Goal: Task Accomplishment & Management: Manage account settings

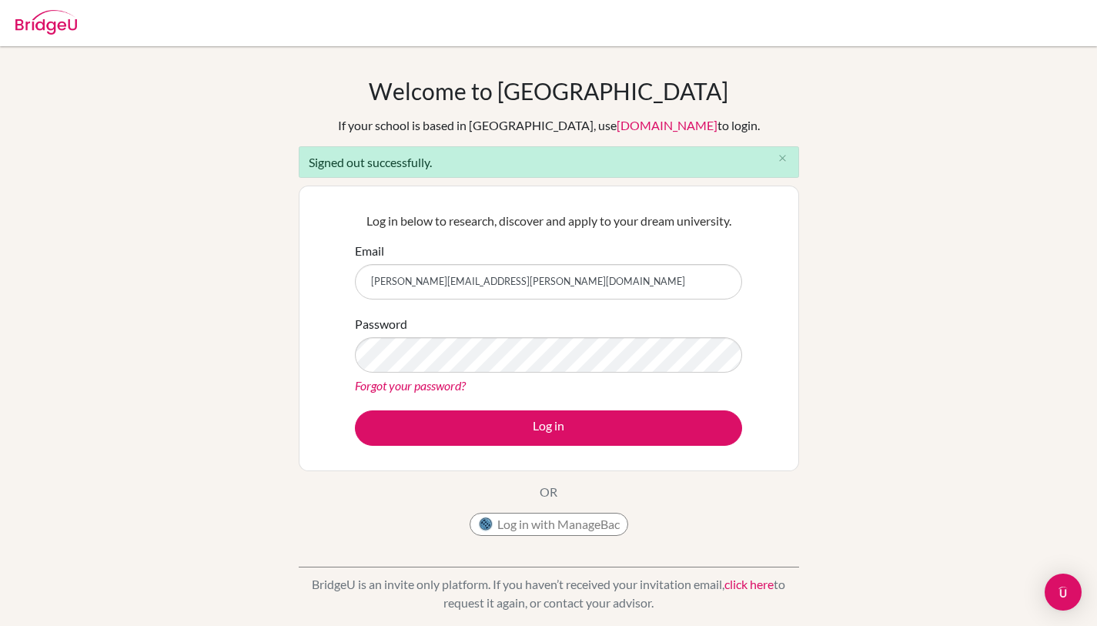
click at [417, 284] on input "sanchita+kim@bridge-u.com" at bounding box center [548, 281] width 387 height 35
drag, startPoint x: 426, startPoint y: 284, endPoint x: 407, endPoint y: 283, distance: 19.3
click at [407, 283] on input "[PERSON_NAME][EMAIL_ADDRESS][PERSON_NAME][DOMAIN_NAME]" at bounding box center [548, 281] width 387 height 35
type input "sanchita@bridge-u.com"
click at [422, 240] on div "Log in below to research, discover and apply to your dream university. Email sa…" at bounding box center [549, 328] width 407 height 253
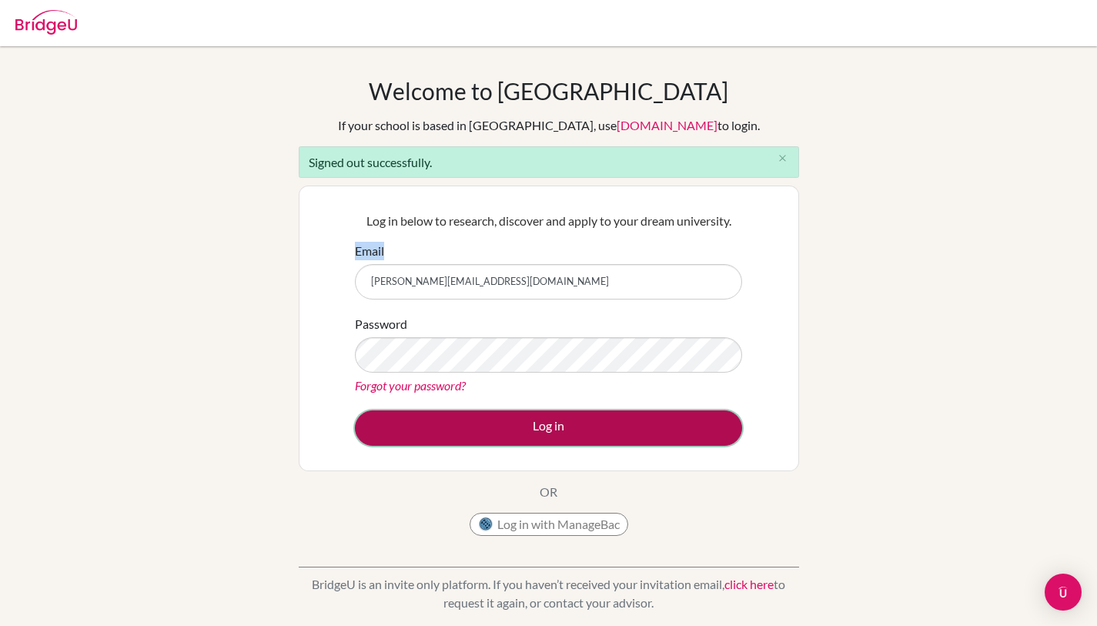
click at [475, 422] on button "Log in" at bounding box center [548, 427] width 387 height 35
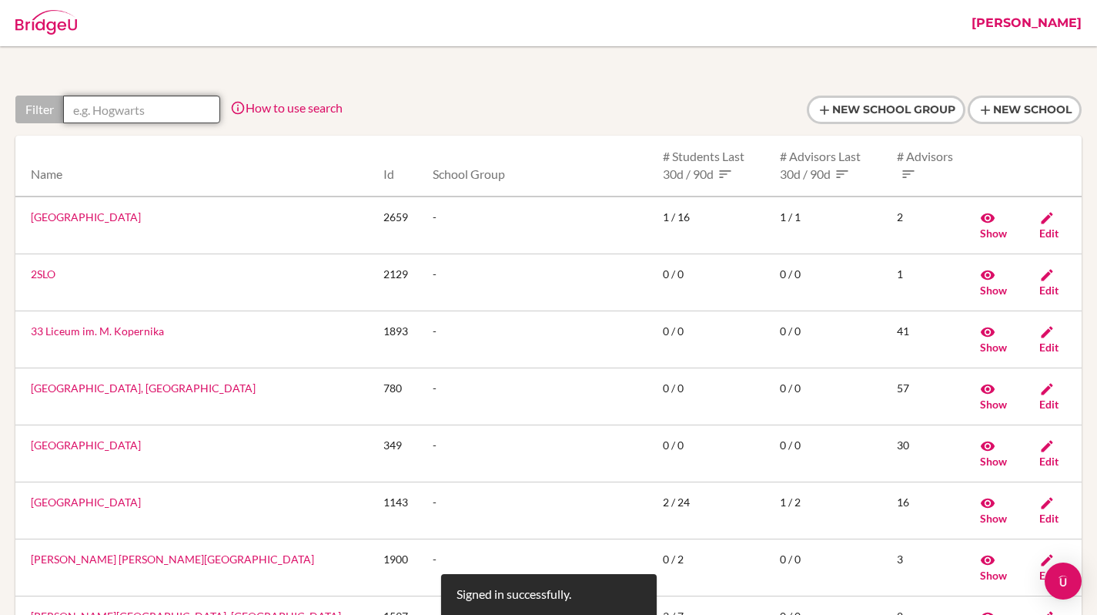
click at [149, 117] on input "text" at bounding box center [141, 109] width 157 height 28
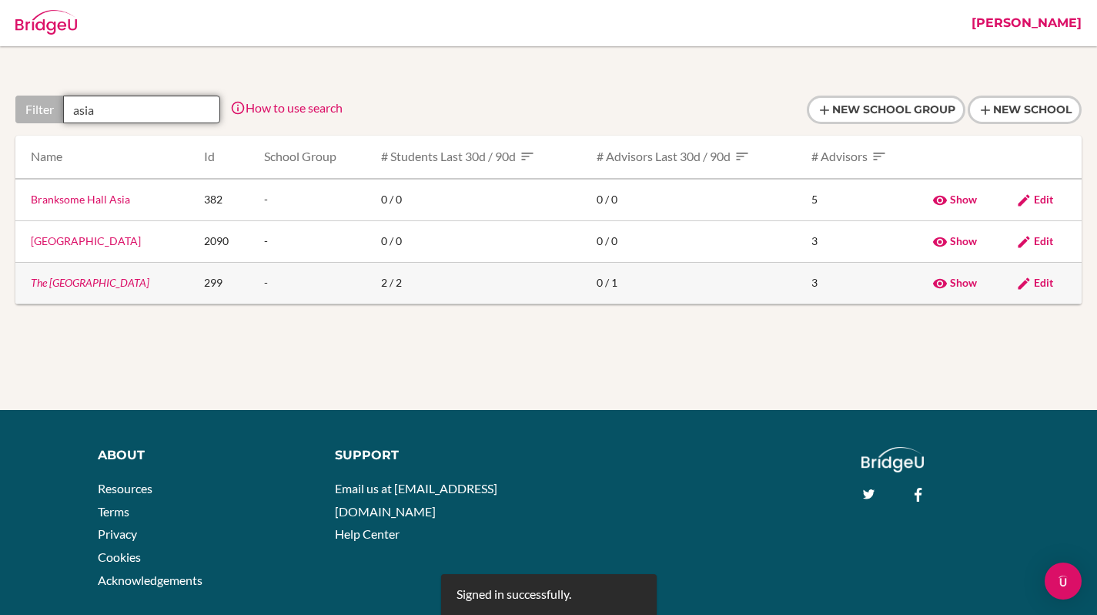
type input "asia"
click at [84, 278] on link "The Asia Academy" at bounding box center [90, 282] width 119 height 13
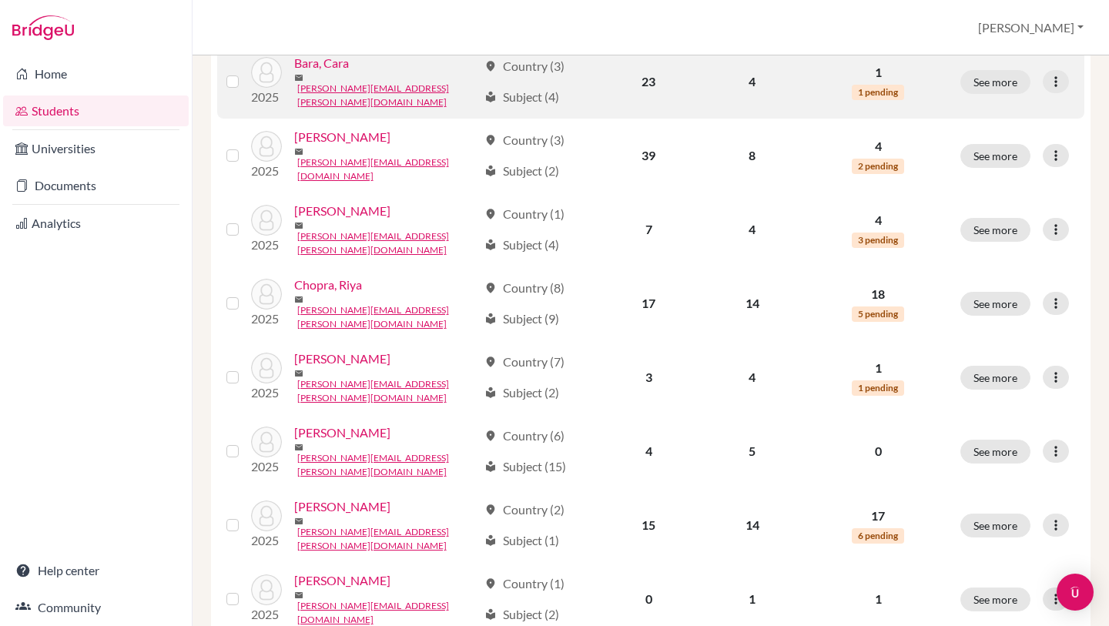
scroll to position [466, 0]
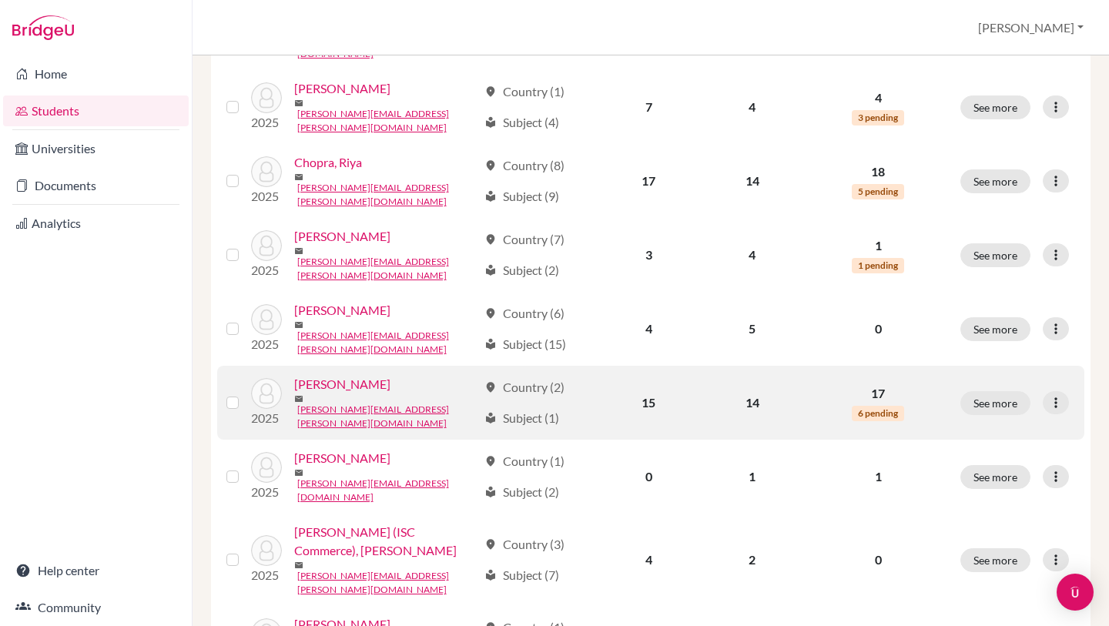
click at [325, 375] on link "Khan, Kim" at bounding box center [342, 384] width 96 height 18
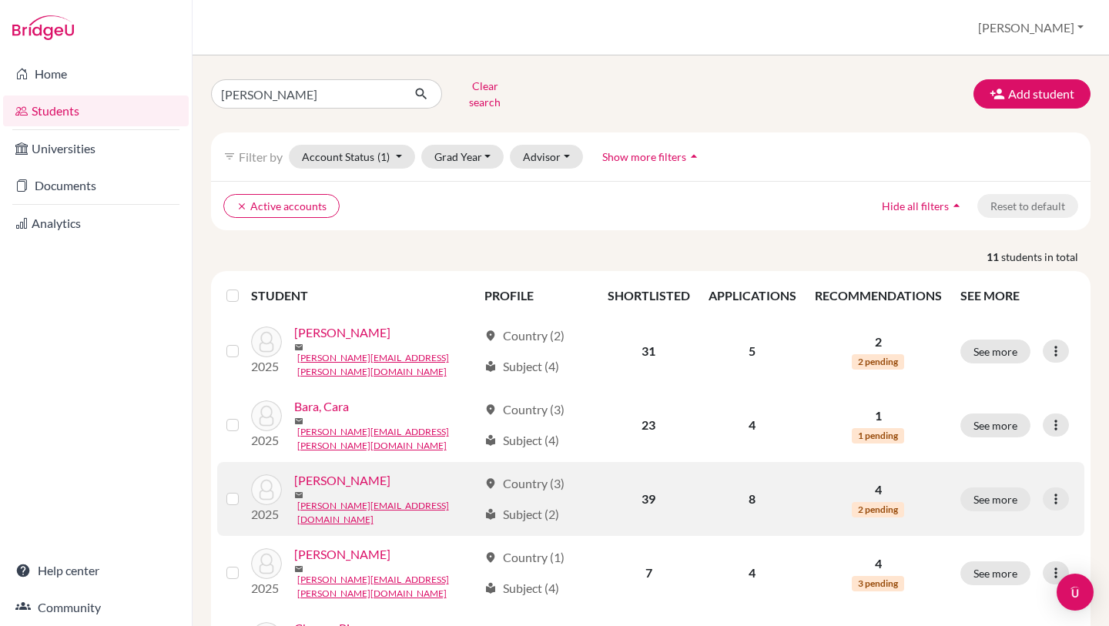
scroll to position [39, 0]
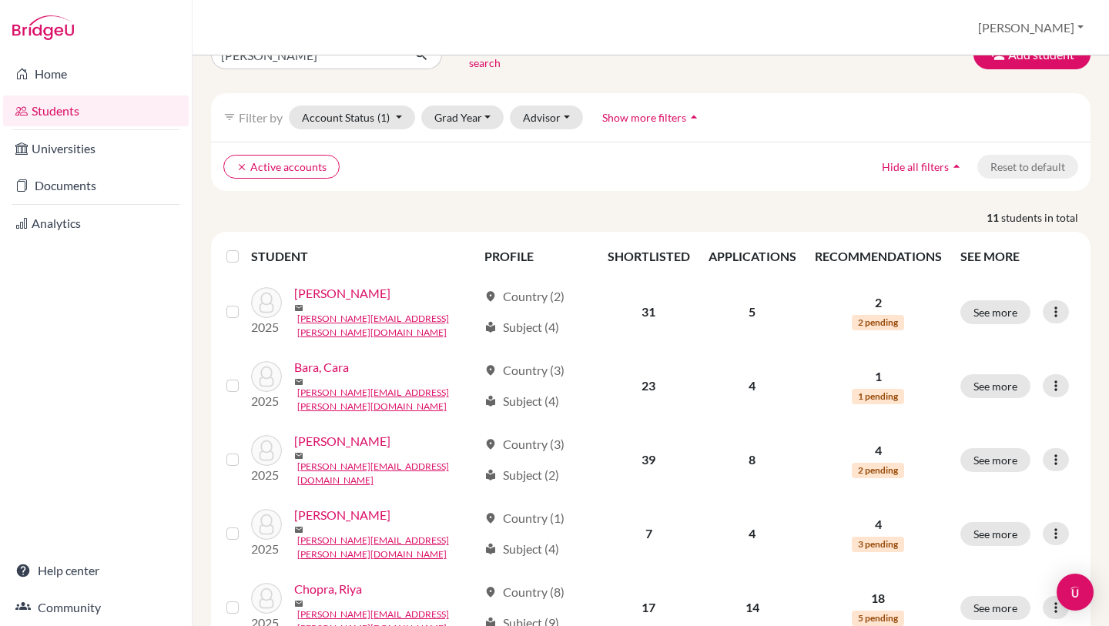
click at [245, 247] on label at bounding box center [245, 247] width 0 height 0
click at [0, 0] on input "checkbox" at bounding box center [0, 0] width 0 height 0
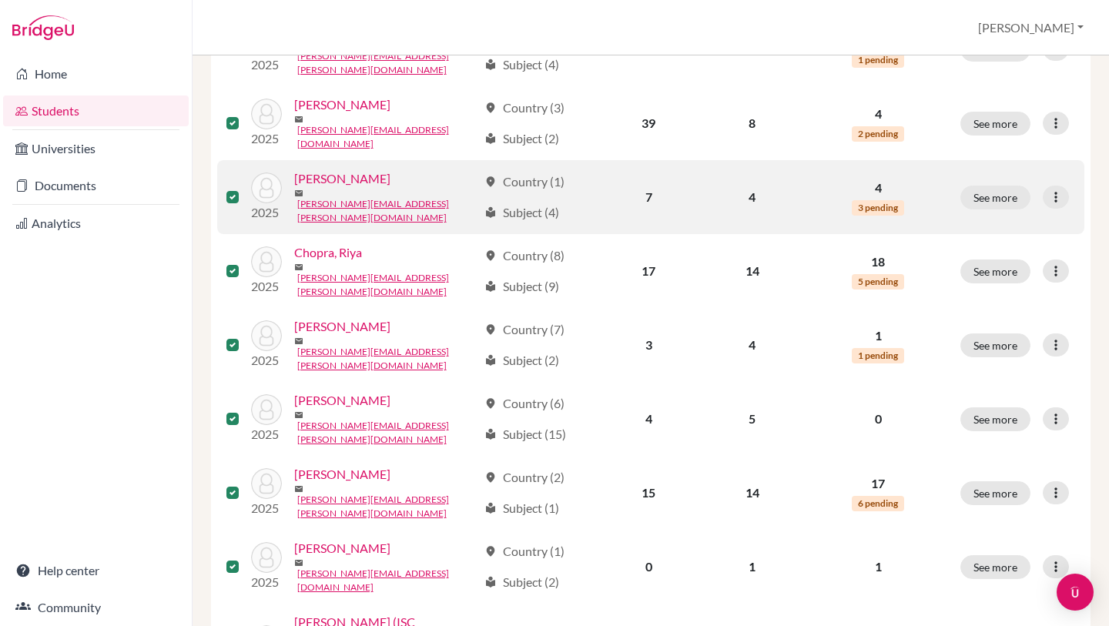
scroll to position [515, 0]
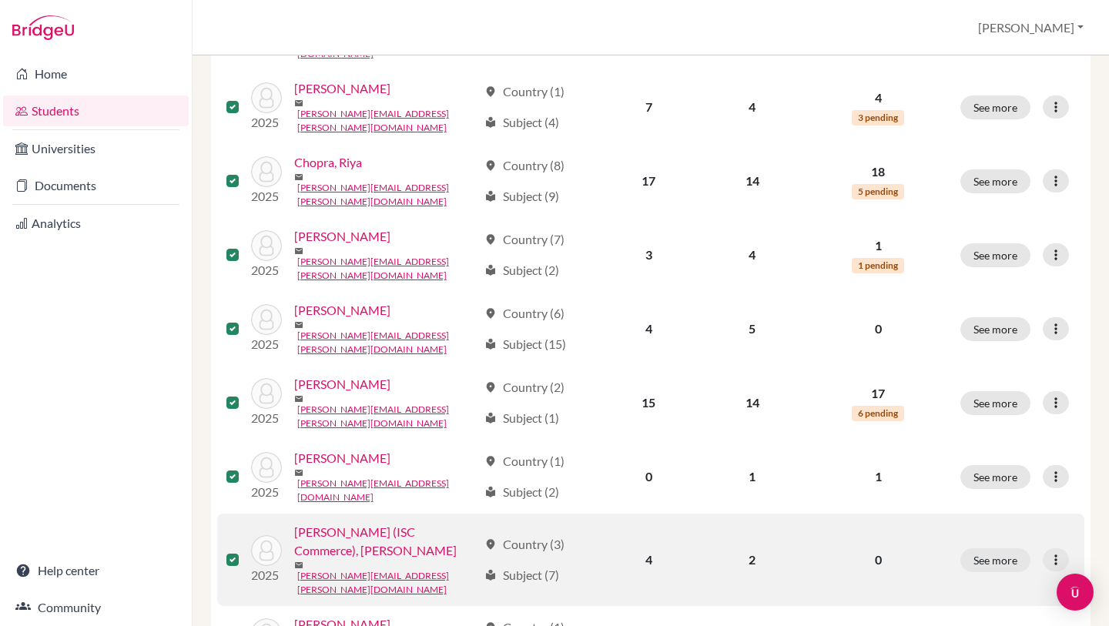
click at [245, 551] on label at bounding box center [245, 551] width 0 height 0
click at [0, 0] on input "checkbox" at bounding box center [0, 0] width 0 height 0
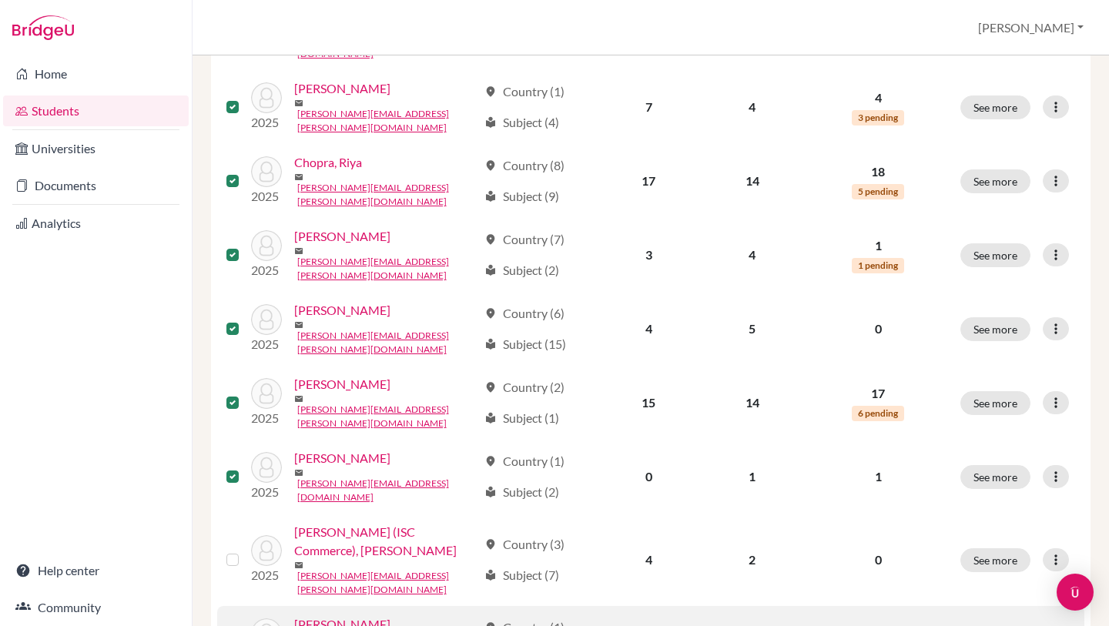
click at [245, 625] on label at bounding box center [245, 634] width 0 height 0
click at [0, 0] on input "checkbox" at bounding box center [0, 0] width 0 height 0
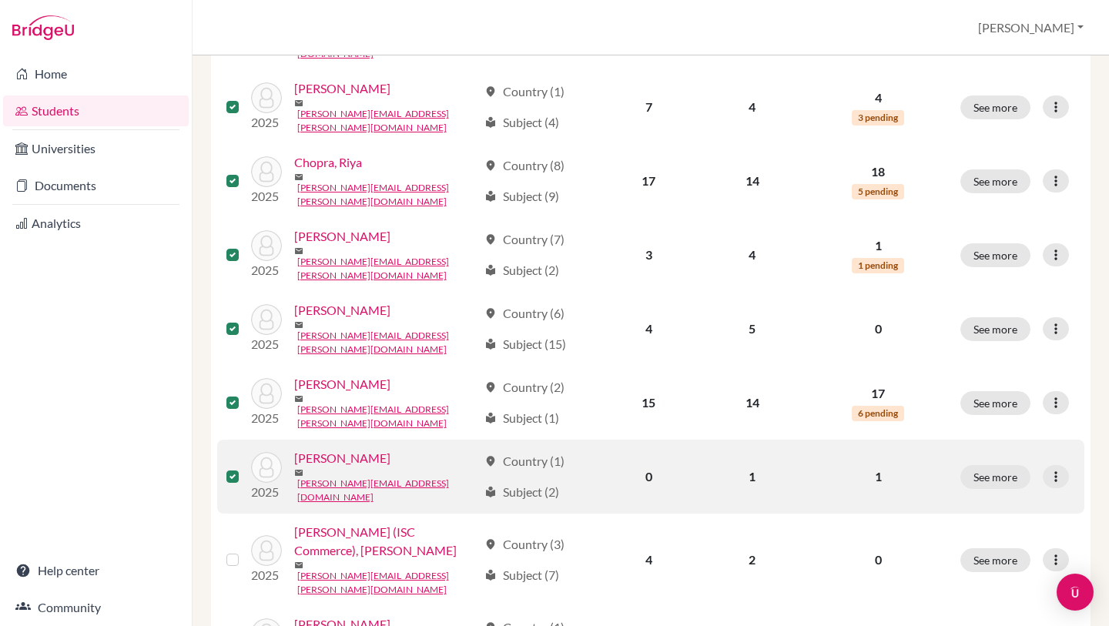
click at [245, 467] on label at bounding box center [245, 467] width 0 height 0
click at [0, 0] on input "checkbox" at bounding box center [0, 0] width 0 height 0
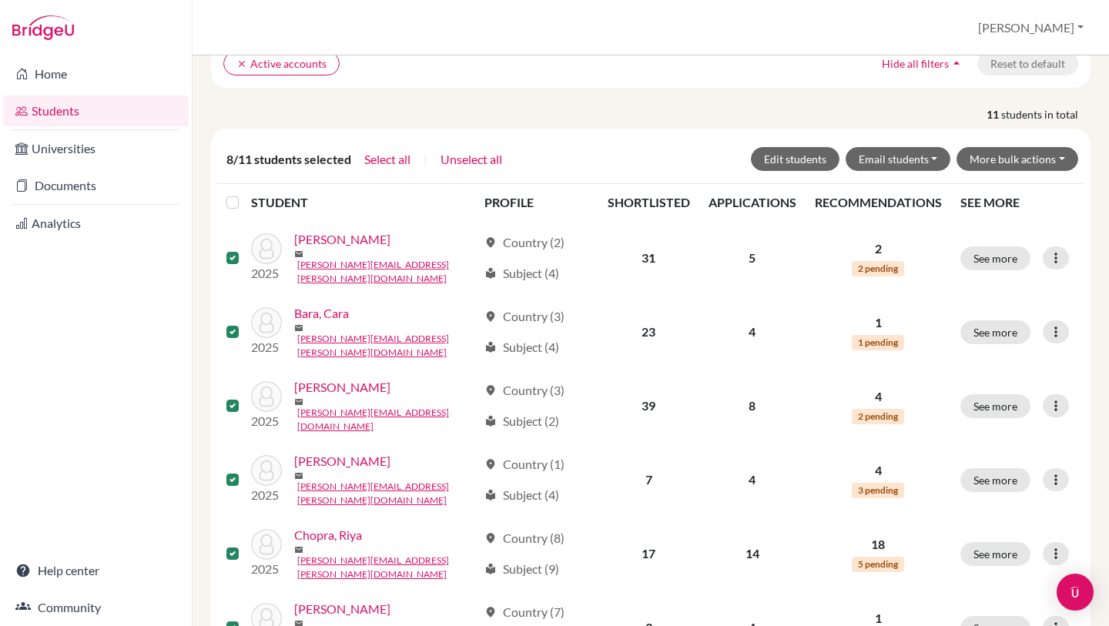
scroll to position [141, 0]
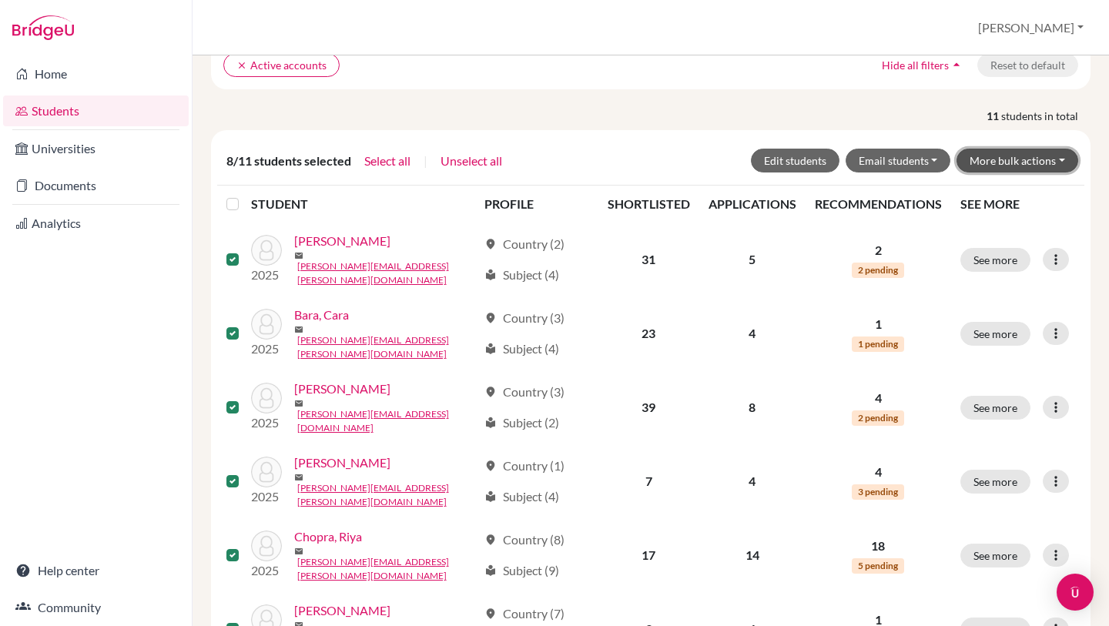
click at [999, 150] on button "More bulk actions" at bounding box center [1017, 161] width 122 height 24
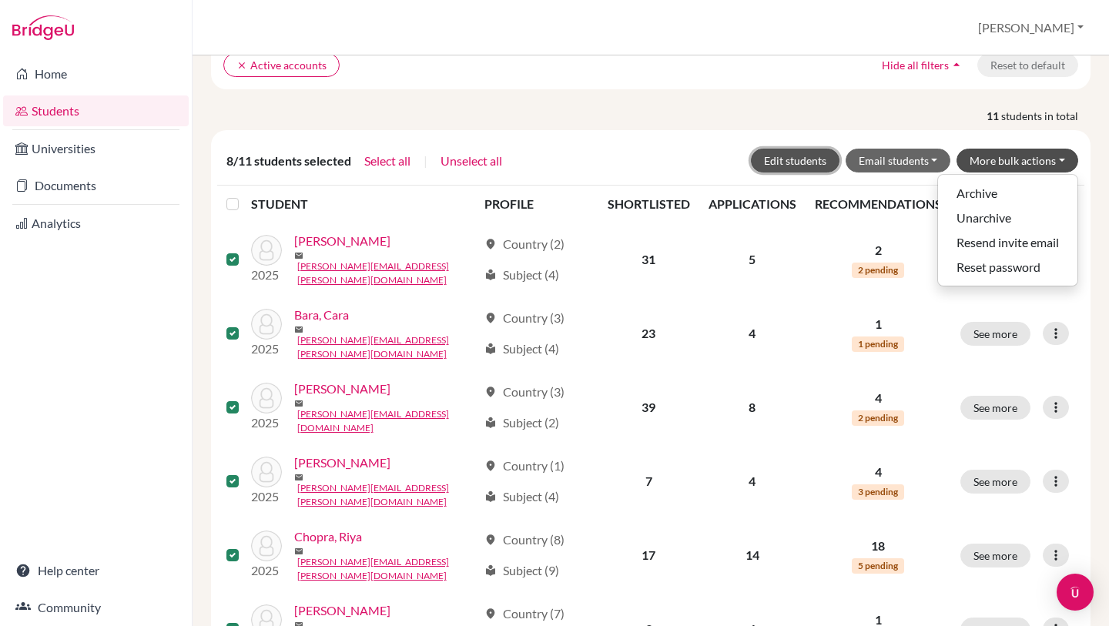
click at [780, 150] on button "Edit students" at bounding box center [795, 161] width 89 height 24
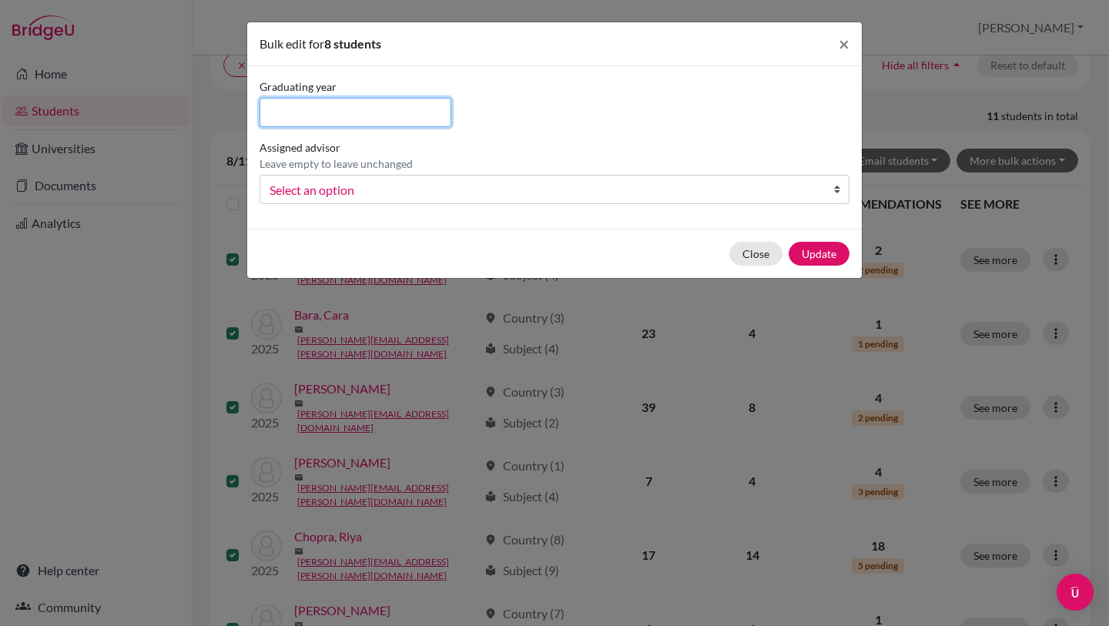
click at [317, 116] on input at bounding box center [356, 112] width 192 height 29
click at [366, 114] on input "2025" at bounding box center [356, 112] width 192 height 29
type input "2026"
click at [620, 129] on div "Graduating year 2026 Assigned advisor Leave empty to leave unchanged Degeneres,…" at bounding box center [555, 148] width 598 height 138
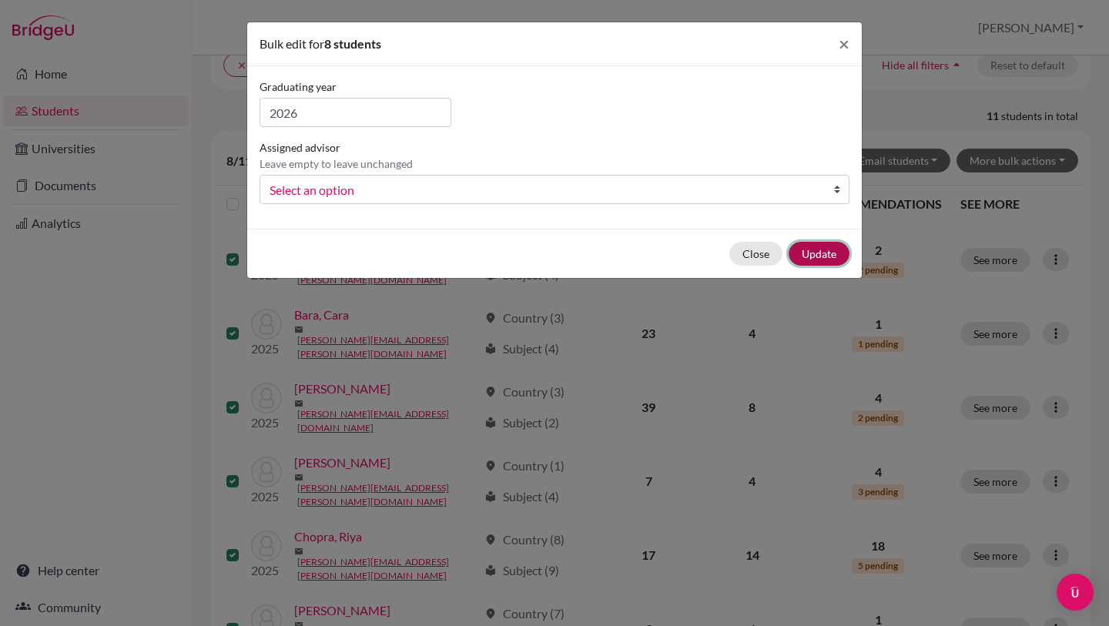
click at [809, 253] on button "Update" at bounding box center [819, 254] width 61 height 24
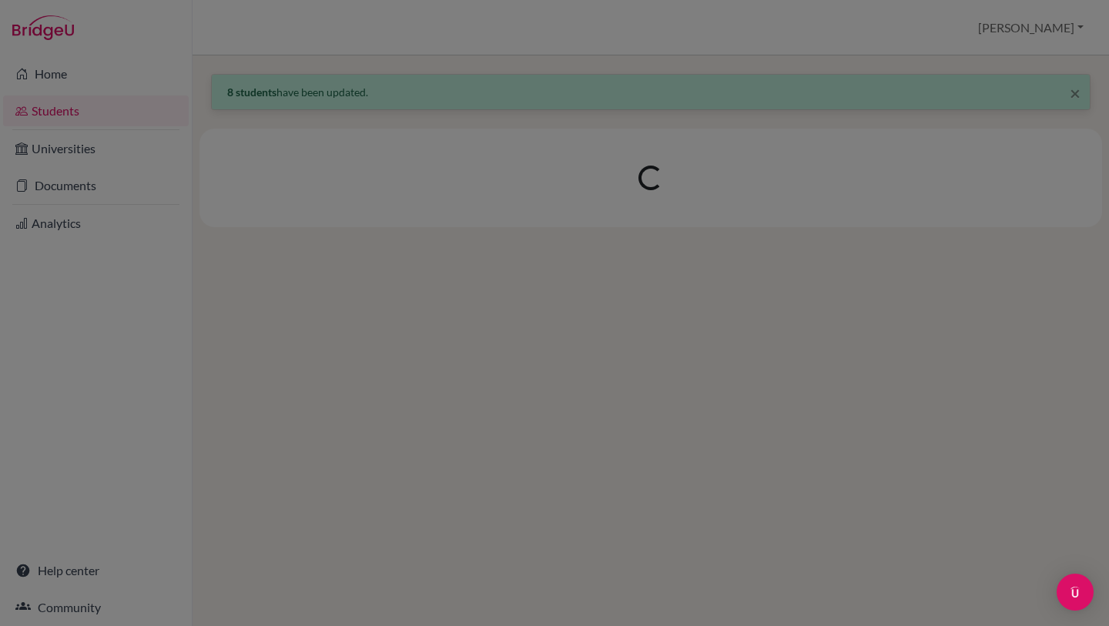
scroll to position [0, 0]
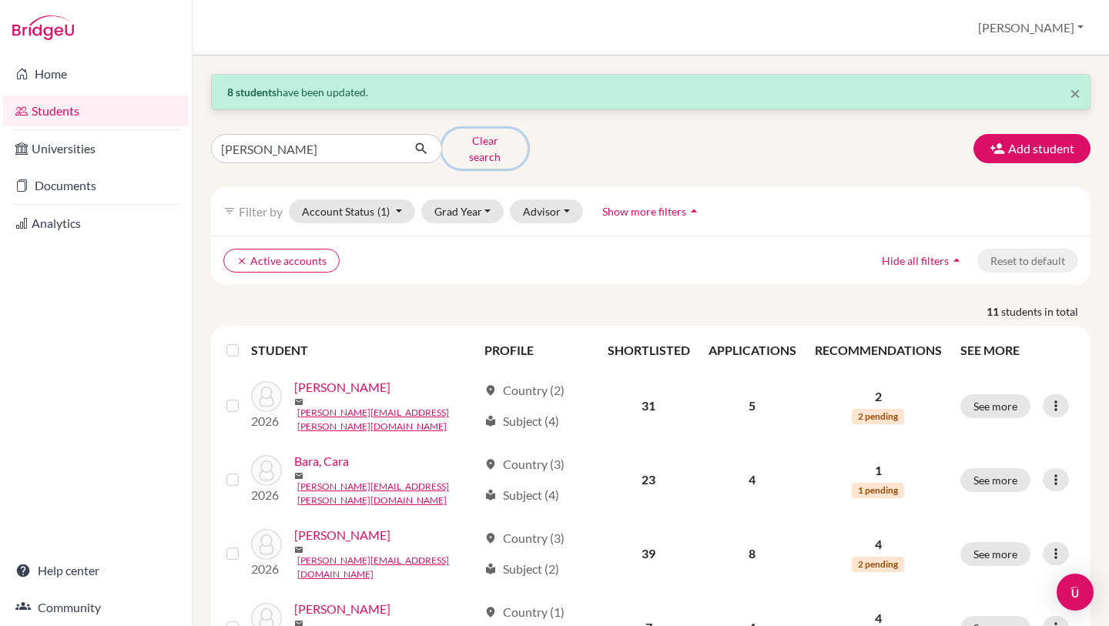
click at [493, 141] on button "Clear search" at bounding box center [484, 149] width 85 height 40
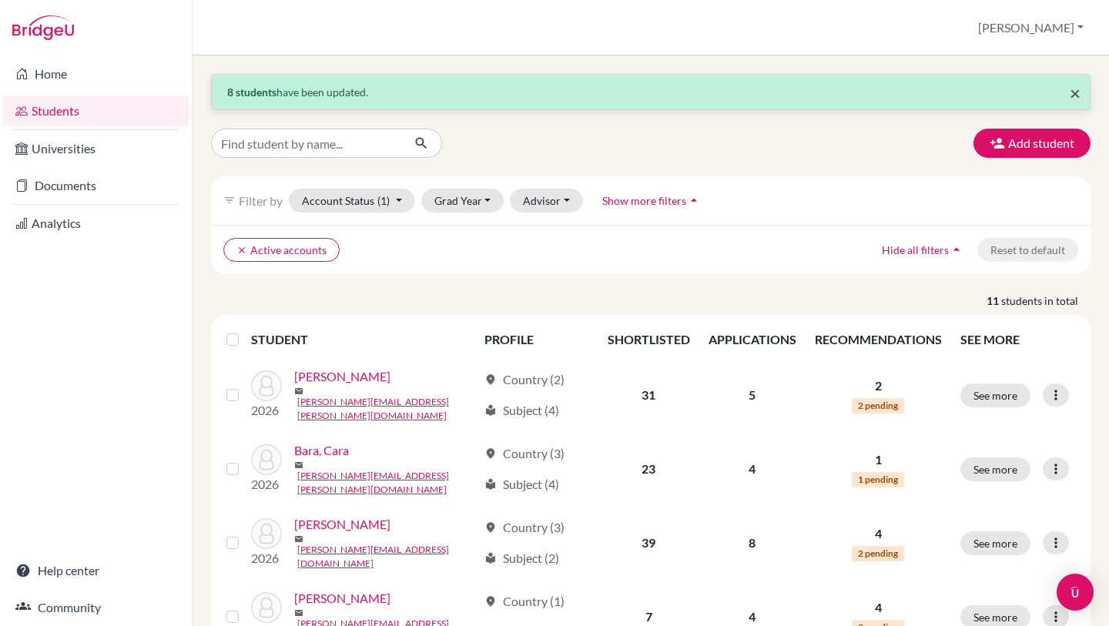
click at [1070, 90] on span "×" at bounding box center [1075, 93] width 11 height 22
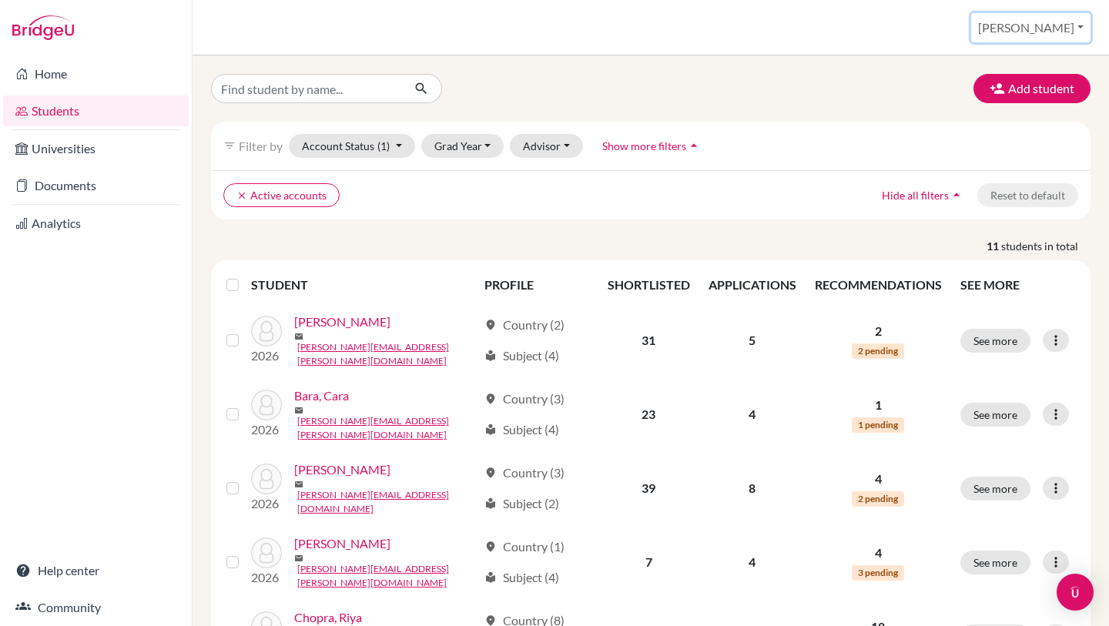
click at [1055, 25] on button "[PERSON_NAME]" at bounding box center [1030, 27] width 119 height 29
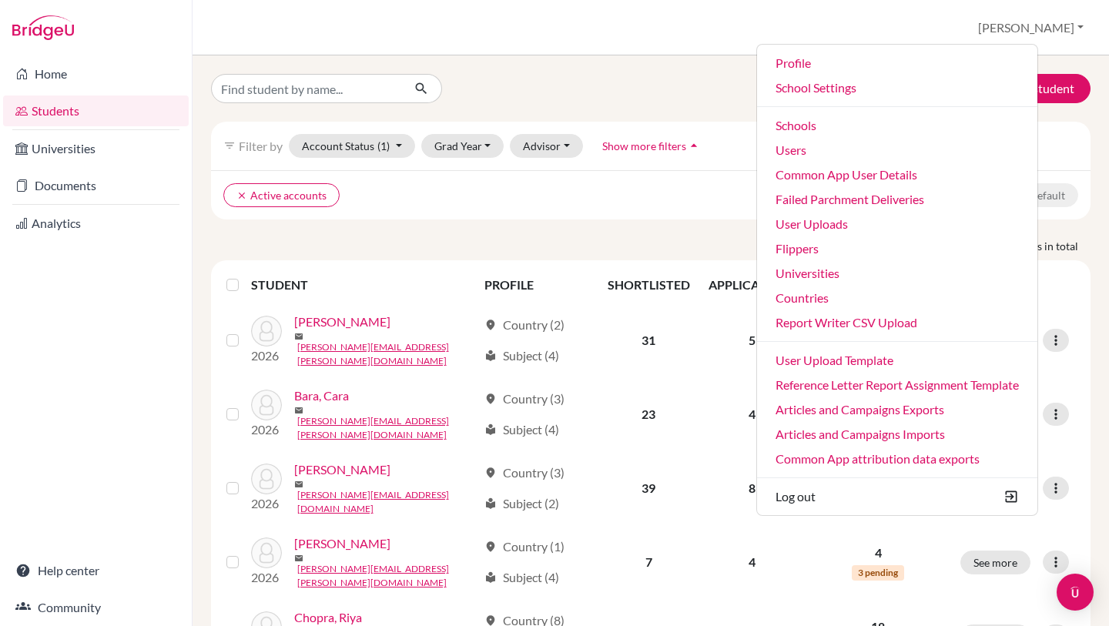
click at [590, 252] on p "11 students in total" at bounding box center [650, 246] width 903 height 16
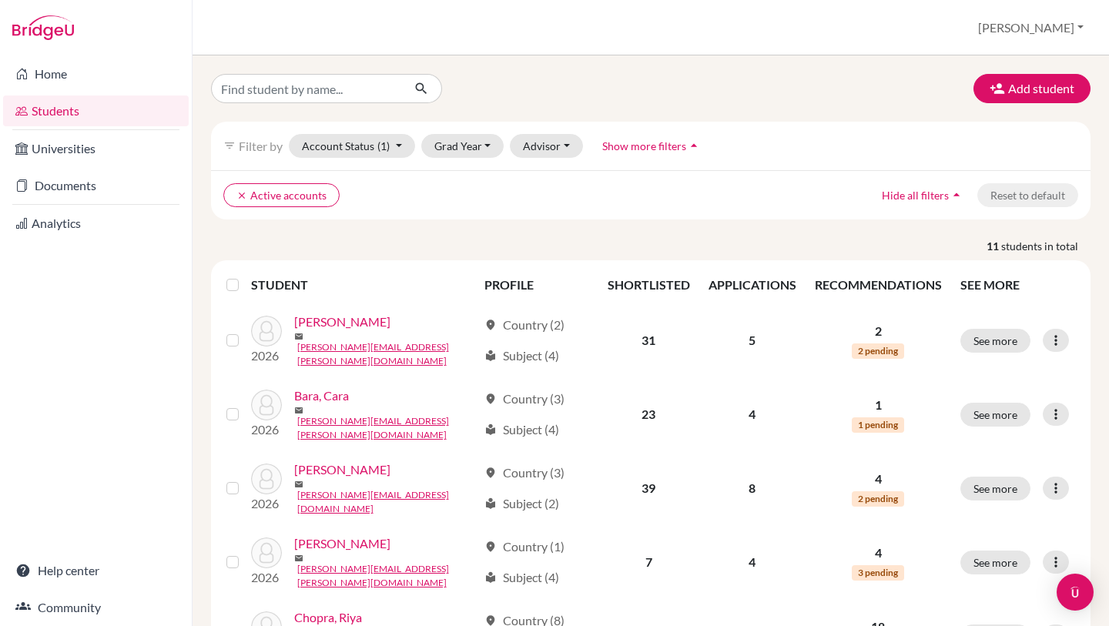
click at [1068, 1] on div "Students overview Sanchita Profile School Settings Admin Schools Users Common A…" at bounding box center [651, 27] width 916 height 55
click at [1059, 25] on button "Sanchita" at bounding box center [1030, 27] width 119 height 29
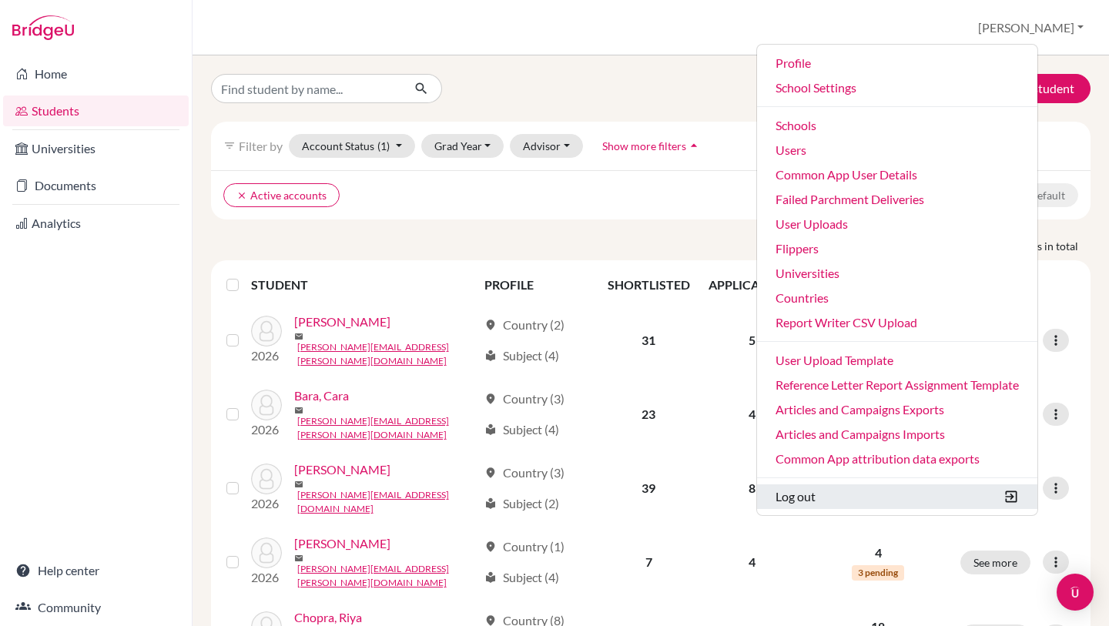
click at [870, 499] on button "Log out" at bounding box center [897, 496] width 280 height 25
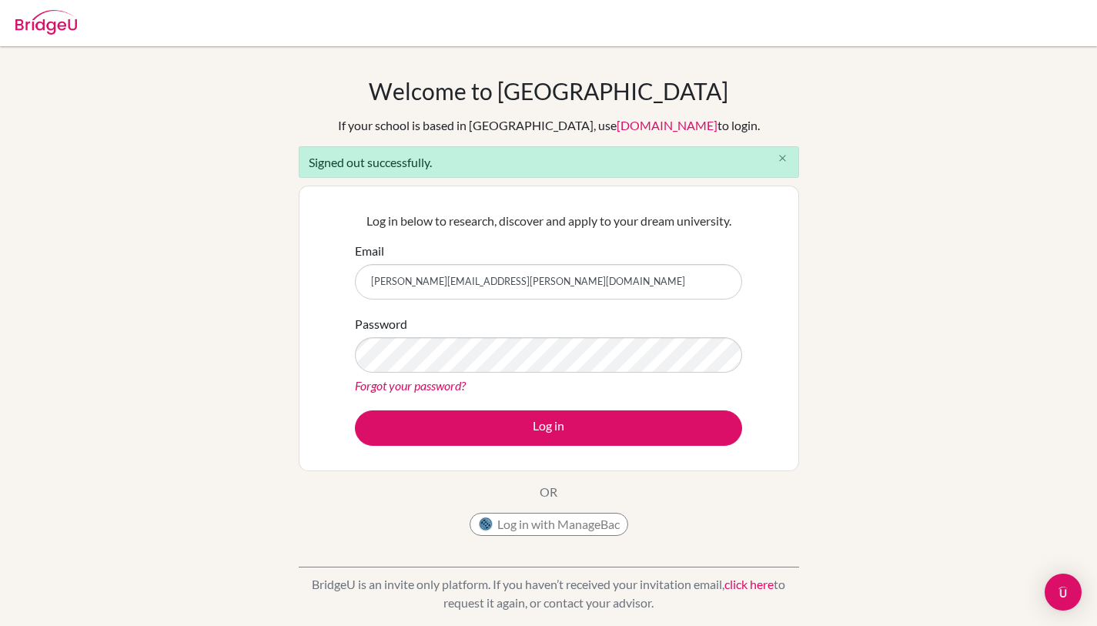
click at [778, 159] on icon "close" at bounding box center [783, 158] width 12 height 12
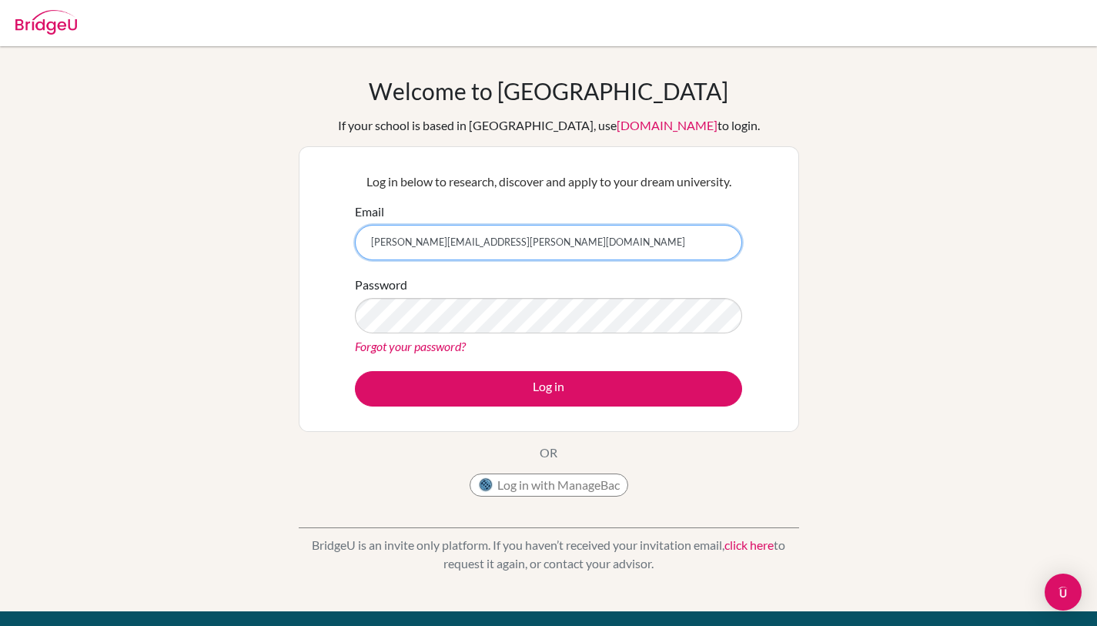
click at [423, 241] on input "sanchita+kim@bridge-u.com" at bounding box center [548, 242] width 387 height 35
type input "sanchita+cara@bridge-u.com"
click at [189, 337] on div "Welcome to BridgeU If your school is based in China, use app.bridge-u.com.cn to…" at bounding box center [548, 329] width 1097 height 504
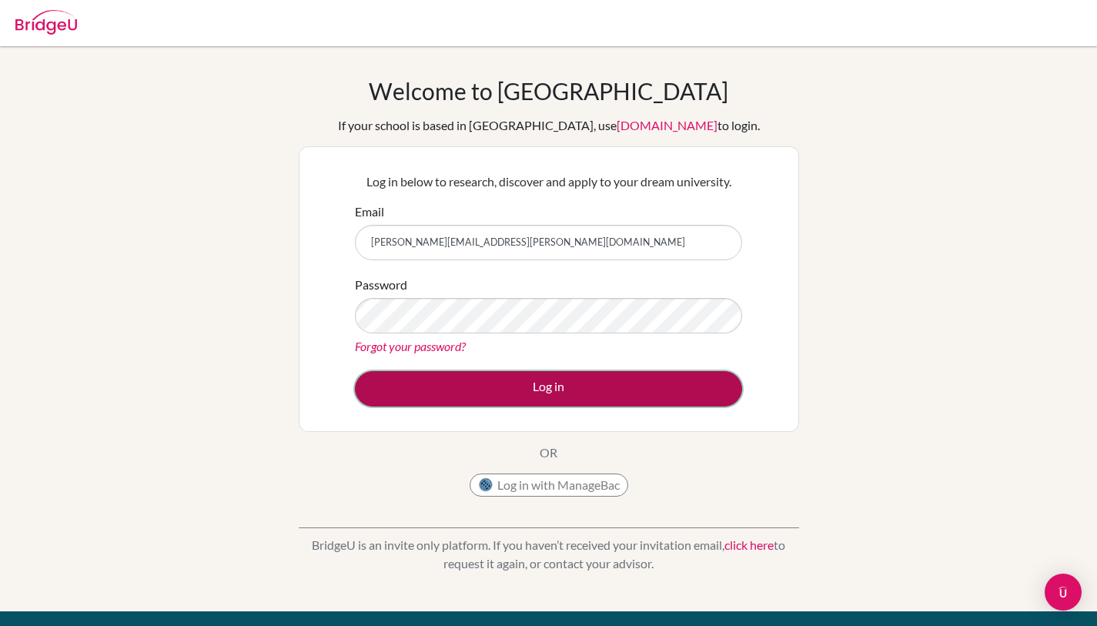
click at [547, 393] on button "Log in" at bounding box center [548, 388] width 387 height 35
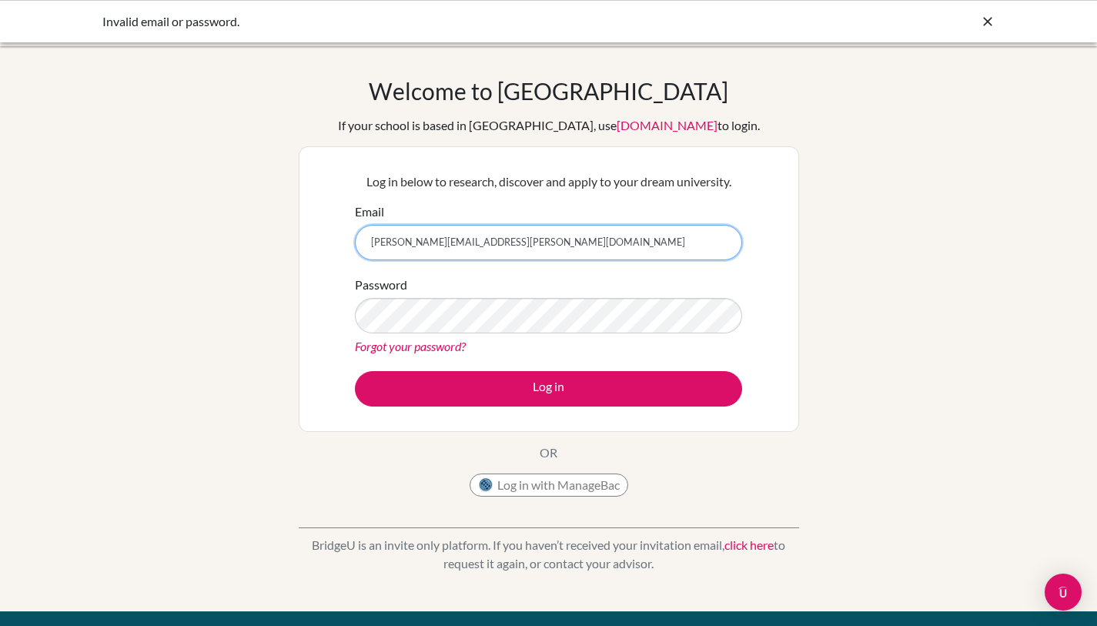
click at [410, 246] on input "[PERSON_NAME][EMAIL_ADDRESS][PERSON_NAME][DOMAIN_NAME]" at bounding box center [548, 242] width 387 height 35
type input "[PERSON_NAME][EMAIL_ADDRESS][PERSON_NAME][DOMAIN_NAME]"
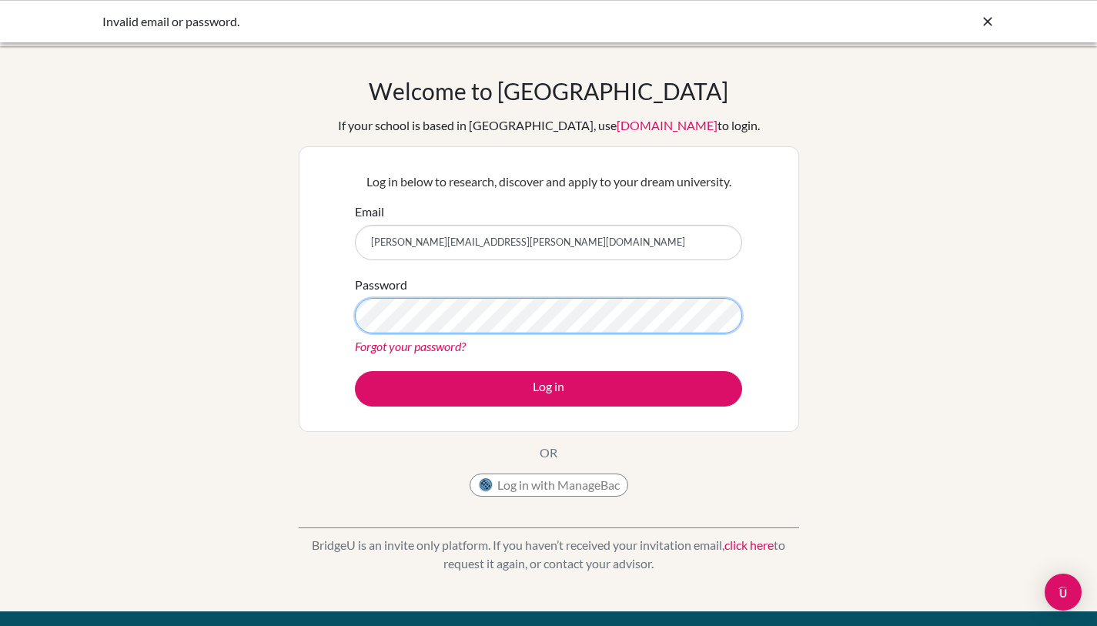
click at [355, 371] on button "Log in" at bounding box center [548, 388] width 387 height 35
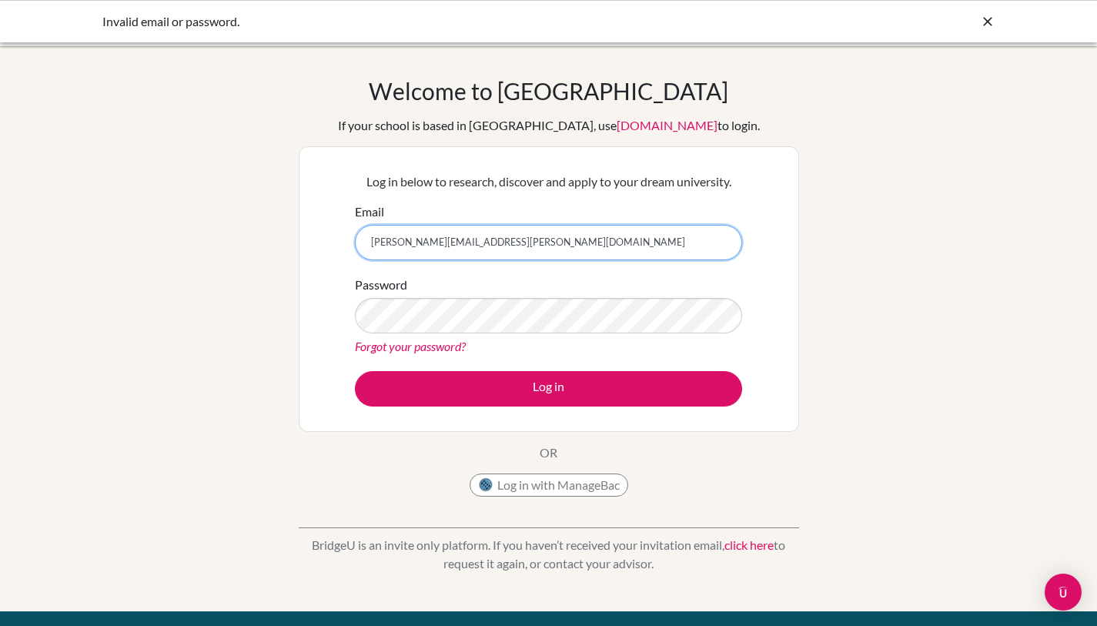
click at [420, 250] on input "[PERSON_NAME][EMAIL_ADDRESS][PERSON_NAME][DOMAIN_NAME]" at bounding box center [548, 242] width 387 height 35
click at [417, 242] on input "[PERSON_NAME][EMAIL_ADDRESS][PERSON_NAME][DOMAIN_NAME]" at bounding box center [548, 242] width 387 height 35
click at [292, 182] on div "Welcome to [GEOGRAPHIC_DATA] If your school is based in [GEOGRAPHIC_DATA], use …" at bounding box center [548, 329] width 1097 height 504
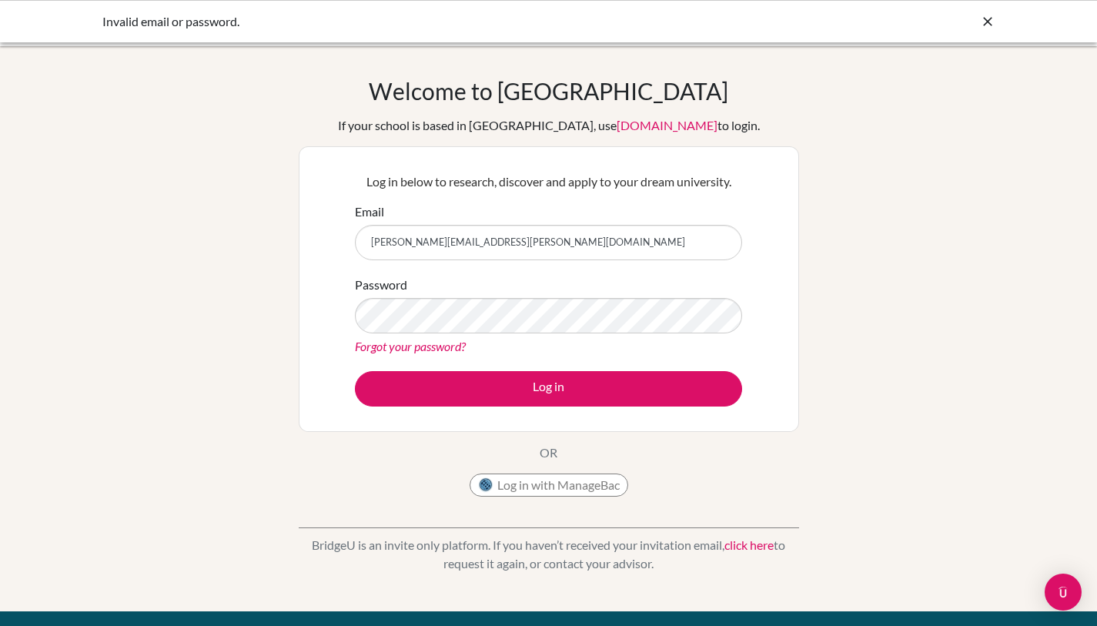
click at [990, 19] on icon at bounding box center [987, 21] width 15 height 15
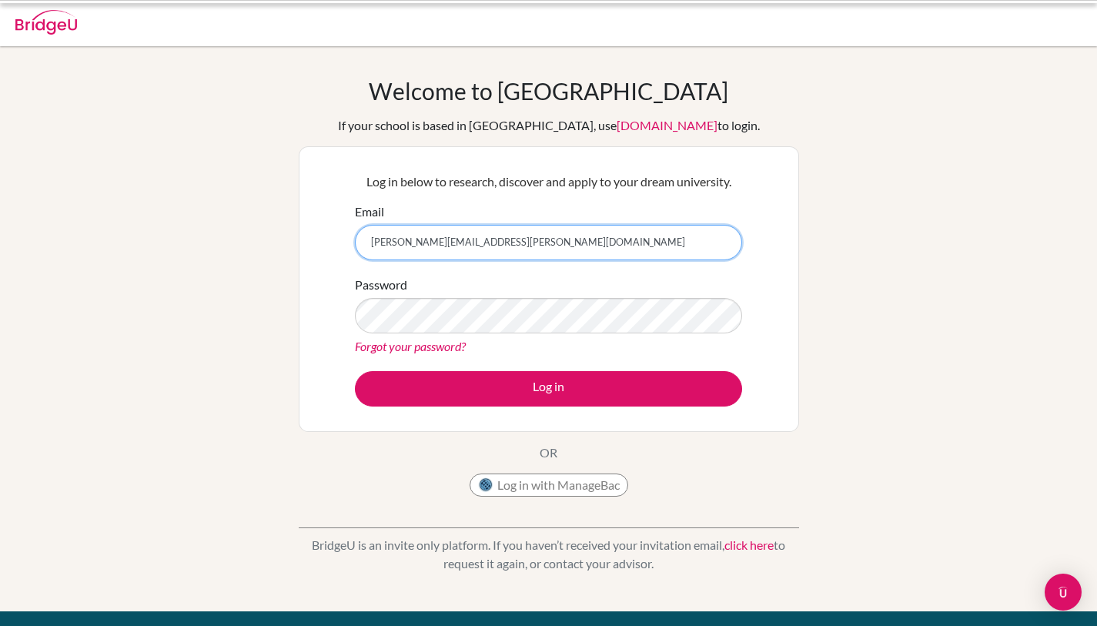
click at [417, 239] on input "[PERSON_NAME][EMAIL_ADDRESS][PERSON_NAME][DOMAIN_NAME]" at bounding box center [548, 242] width 387 height 35
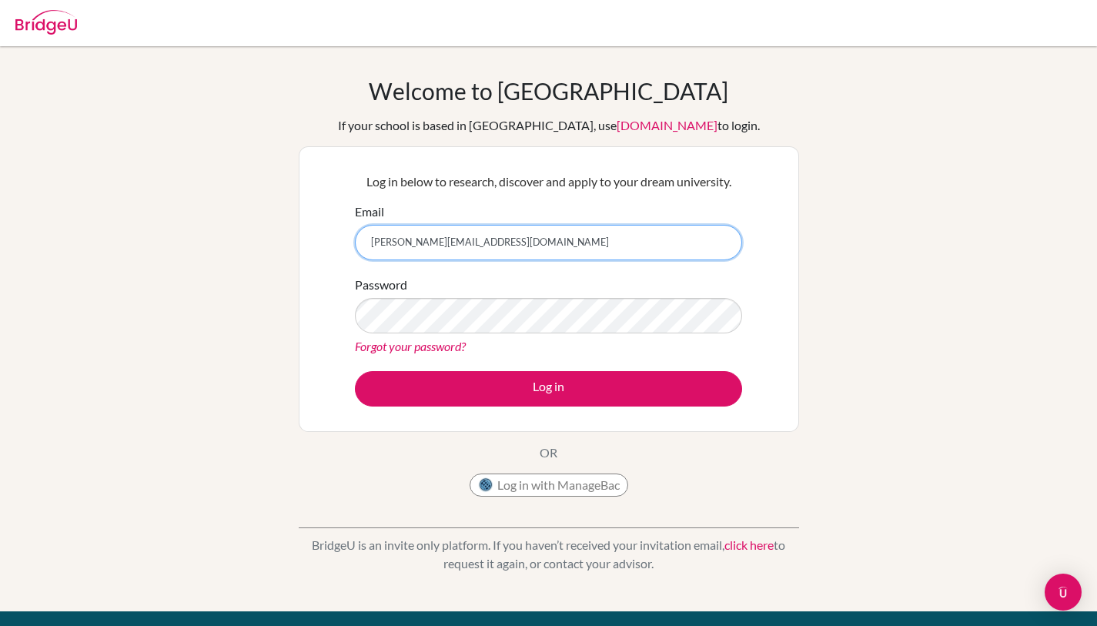
type input "[PERSON_NAME][EMAIL_ADDRESS][DOMAIN_NAME]"
click at [355, 371] on button "Log in" at bounding box center [548, 388] width 387 height 35
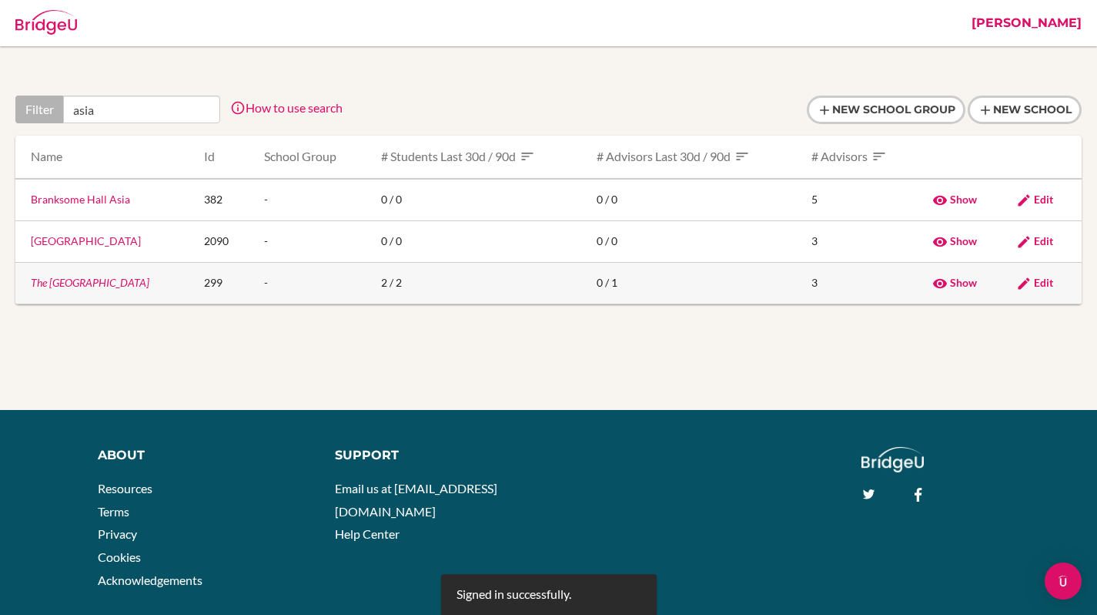
type input "asia"
click at [67, 280] on link "The Asia Academy" at bounding box center [90, 282] width 119 height 13
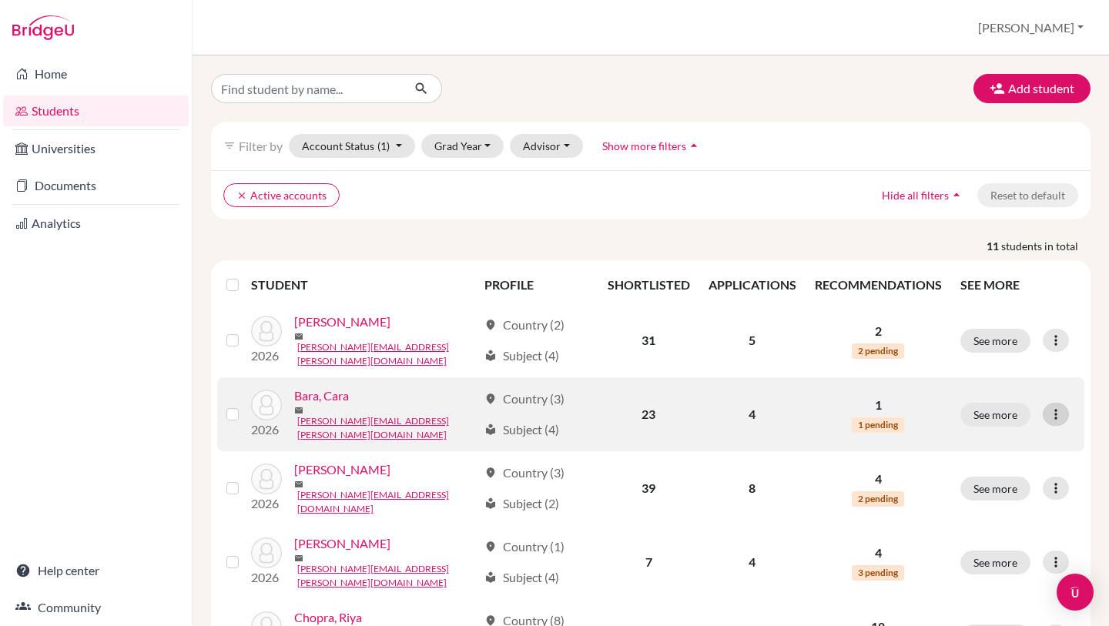
click at [1050, 407] on icon at bounding box center [1055, 414] width 15 height 15
click at [984, 494] on button "Reset Password" at bounding box center [979, 486] width 122 height 25
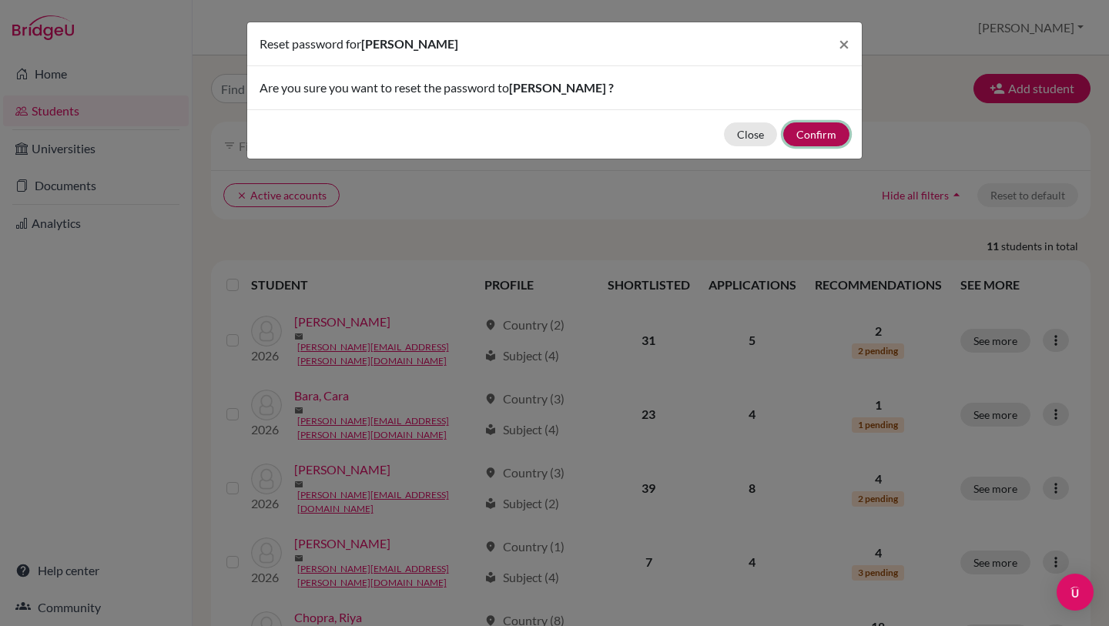
click at [820, 134] on button "Confirm" at bounding box center [816, 134] width 66 height 24
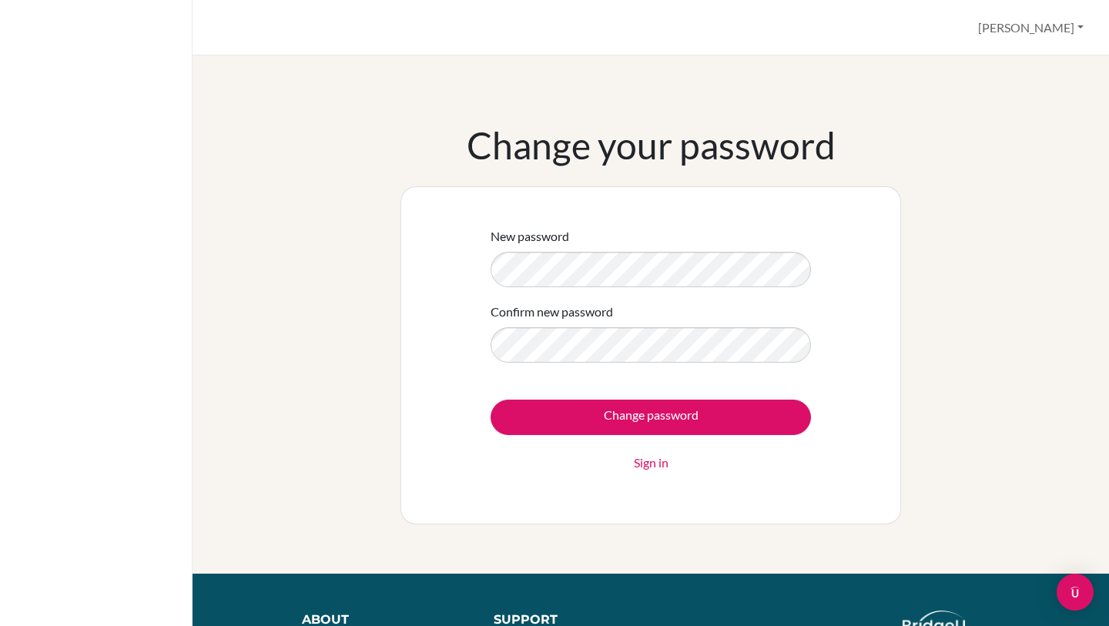
click at [447, 276] on div "New password Confirm new password Change password Sign in" at bounding box center [650, 355] width 501 height 338
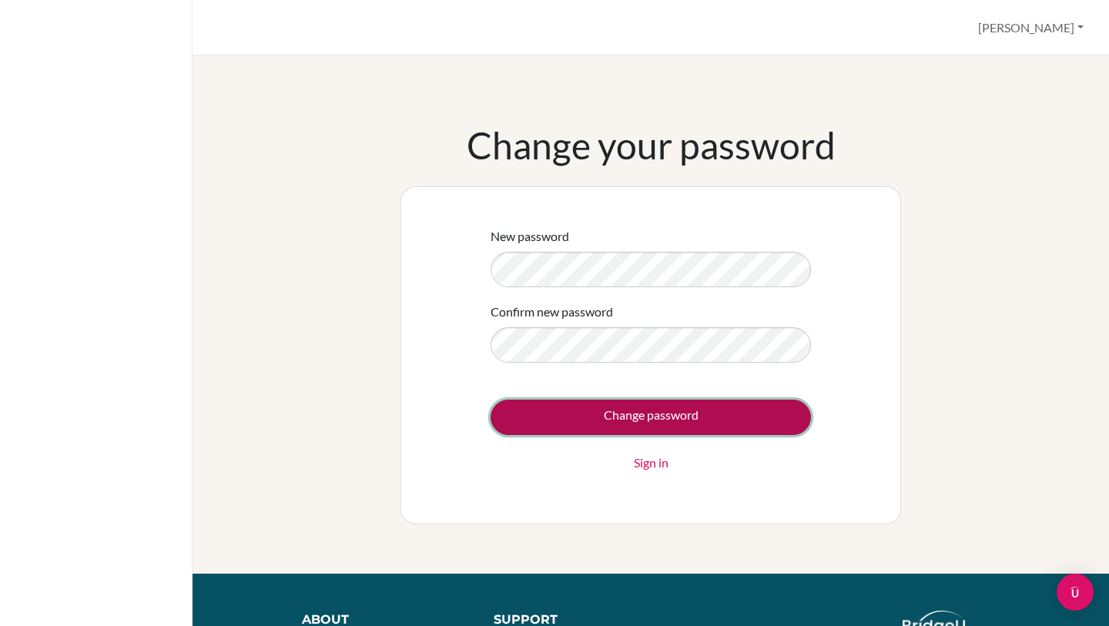
click at [596, 417] on input "Change password" at bounding box center [651, 417] width 320 height 35
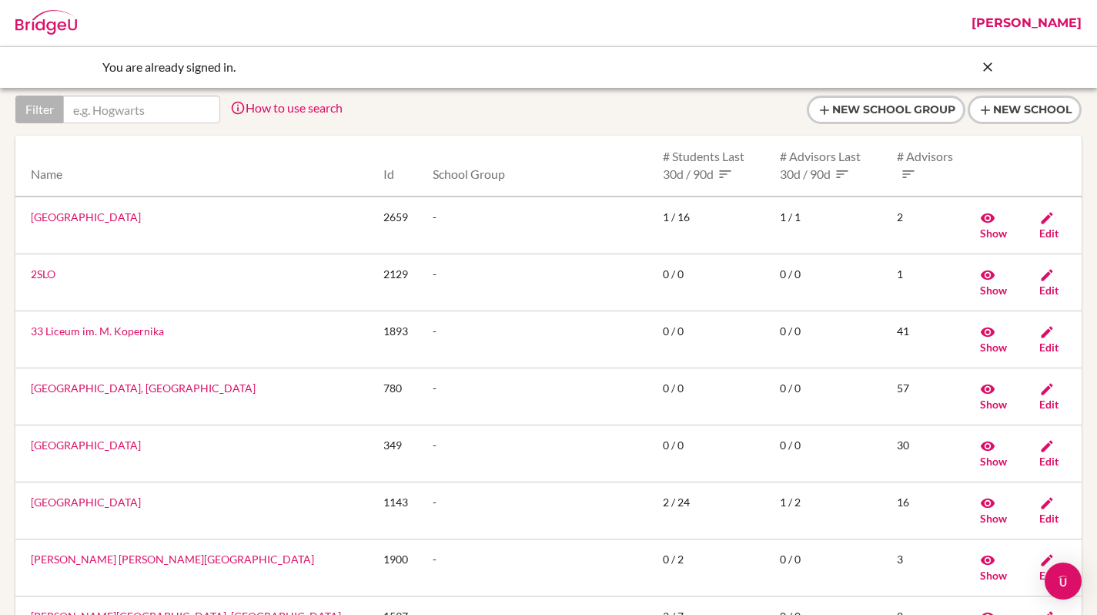
click at [1061, 26] on link "Sanchita" at bounding box center [1027, 23] width 126 height 46
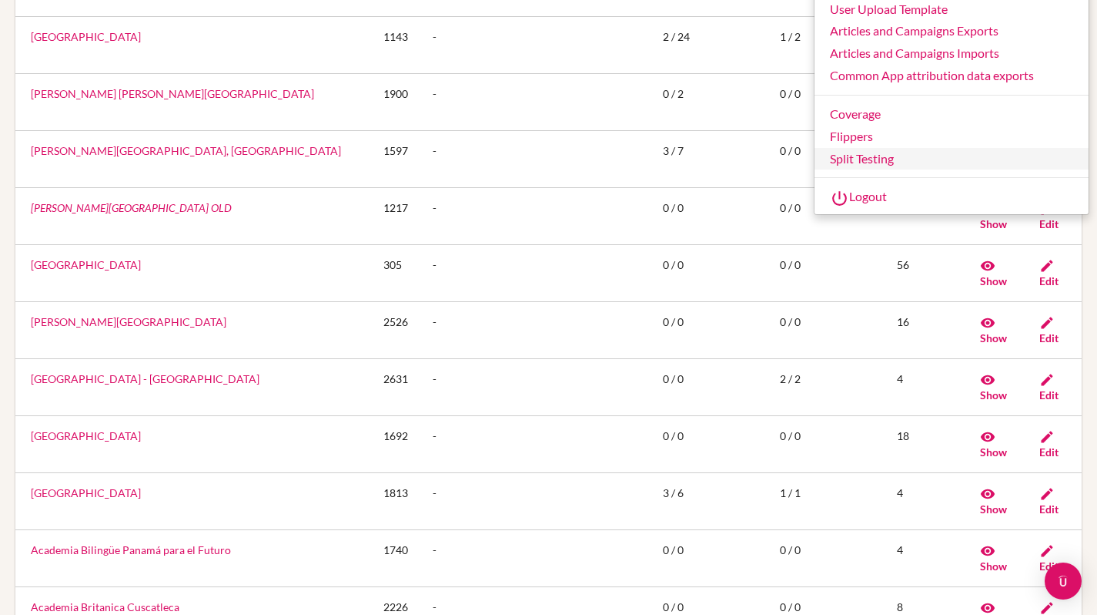
scroll to position [327, 0]
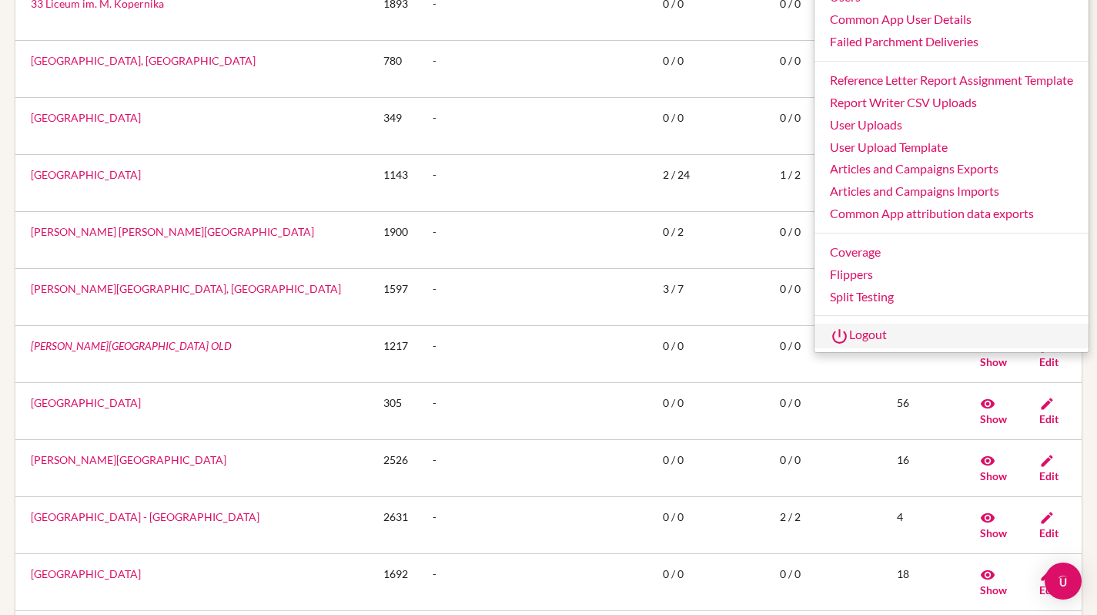
click at [893, 341] on link "Logout" at bounding box center [952, 335] width 274 height 25
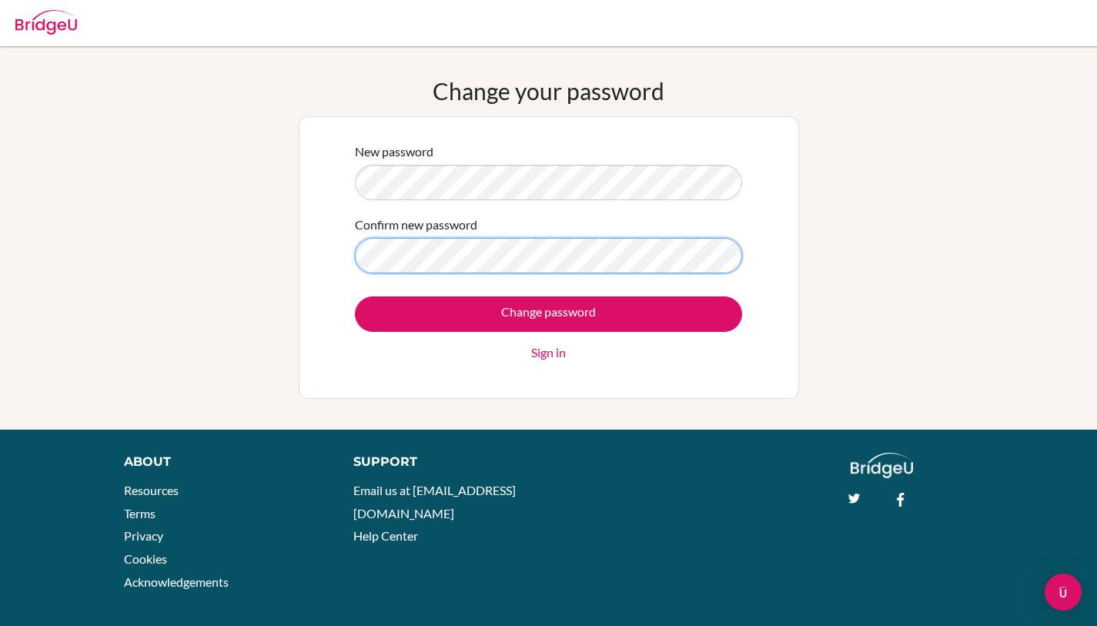
click at [355, 296] on input "Change password" at bounding box center [548, 313] width 387 height 35
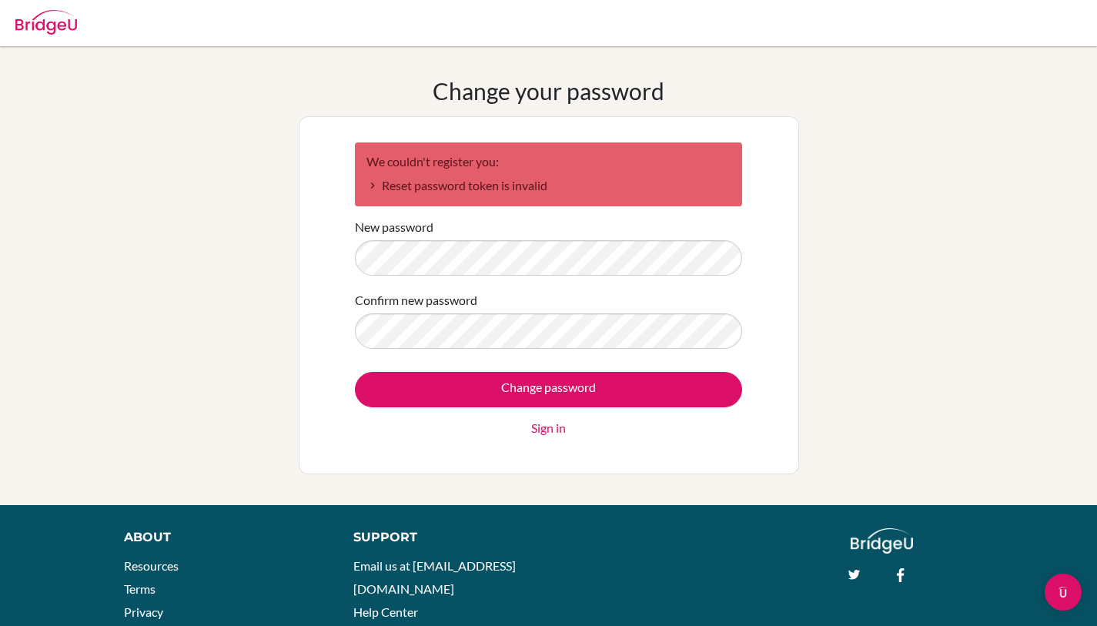
click at [43, 20] on img at bounding box center [46, 22] width 62 height 25
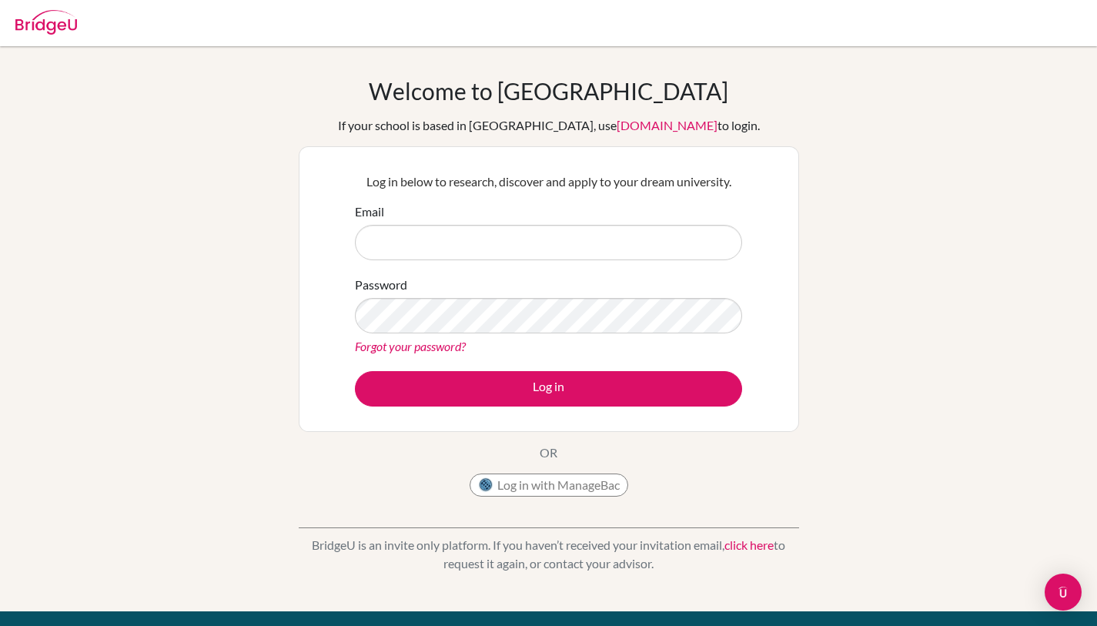
click at [439, 349] on link "Forgot your password?" at bounding box center [410, 346] width 111 height 15
type input "sanchita+kim@bridge-u.com"
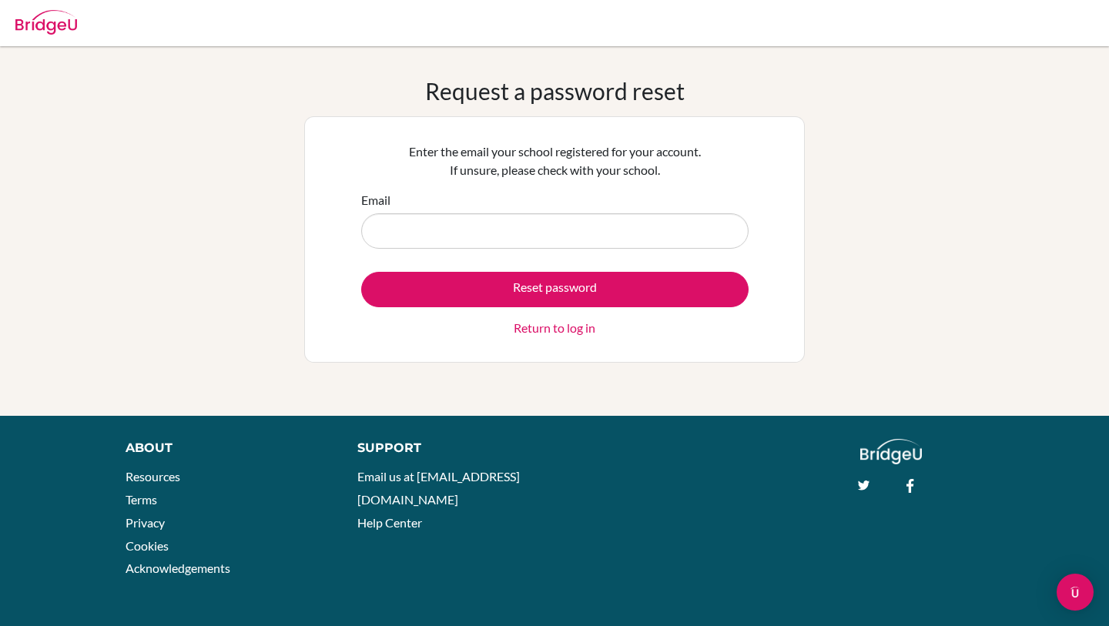
click at [538, 212] on div "Email" at bounding box center [554, 220] width 387 height 58
click at [534, 219] on input "Email" at bounding box center [554, 230] width 387 height 35
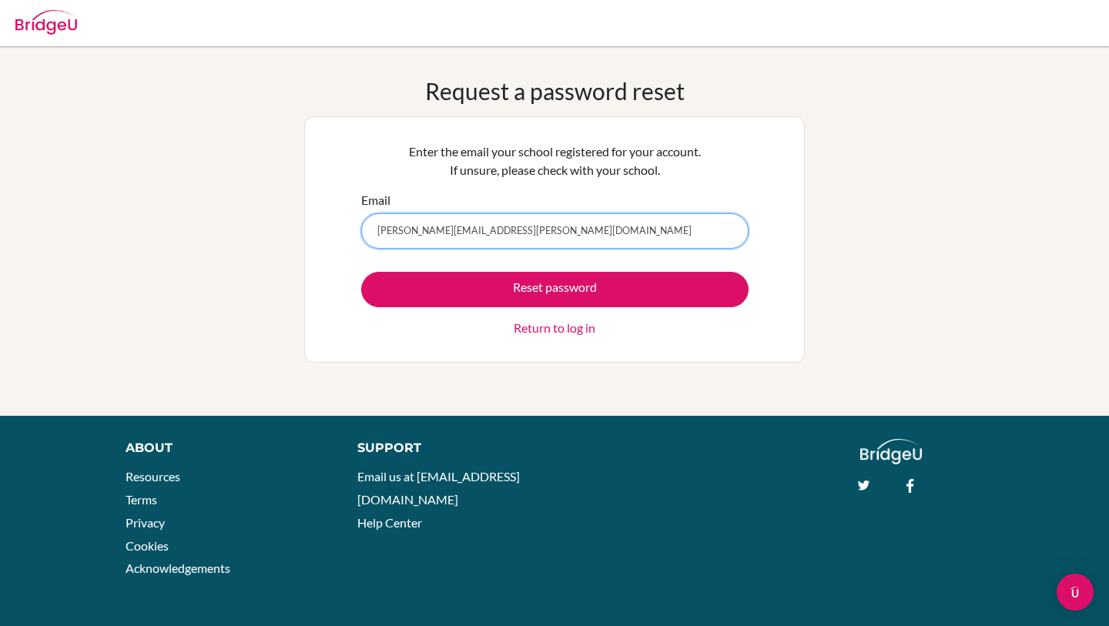
click at [428, 228] on input "[PERSON_NAME][EMAIL_ADDRESS][PERSON_NAME][DOMAIN_NAME]" at bounding box center [554, 230] width 387 height 35
type input "[PERSON_NAME][EMAIL_ADDRESS][PERSON_NAME][DOMAIN_NAME]"
click at [303, 260] on div "Request a password reset Enter the email your school registered for your accoun…" at bounding box center [554, 231] width 1109 height 308
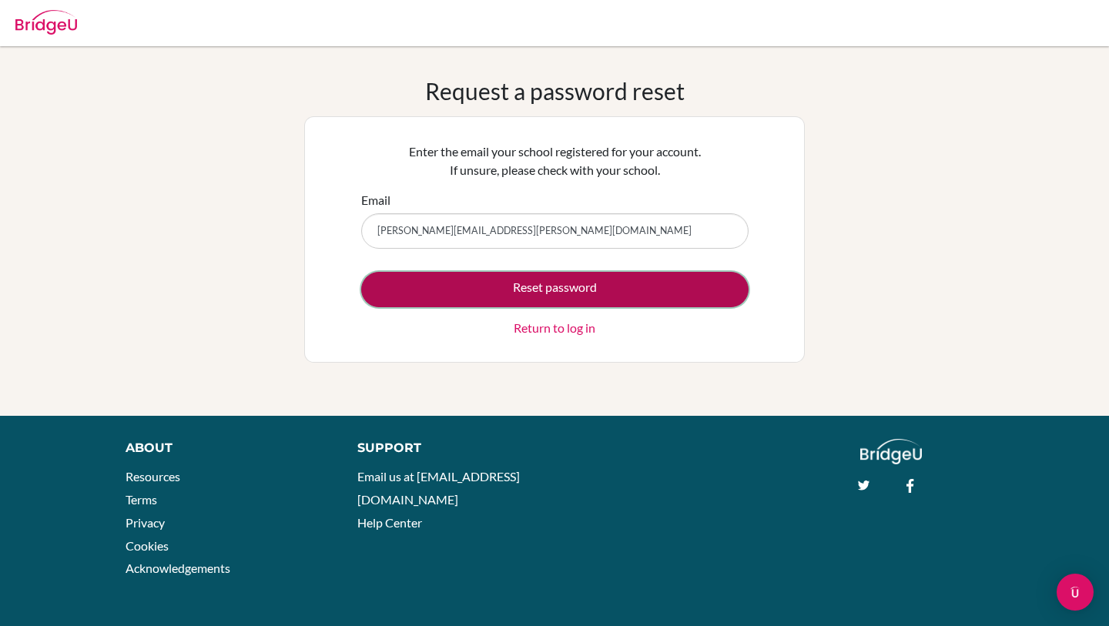
click at [493, 302] on button "Reset password" at bounding box center [554, 289] width 387 height 35
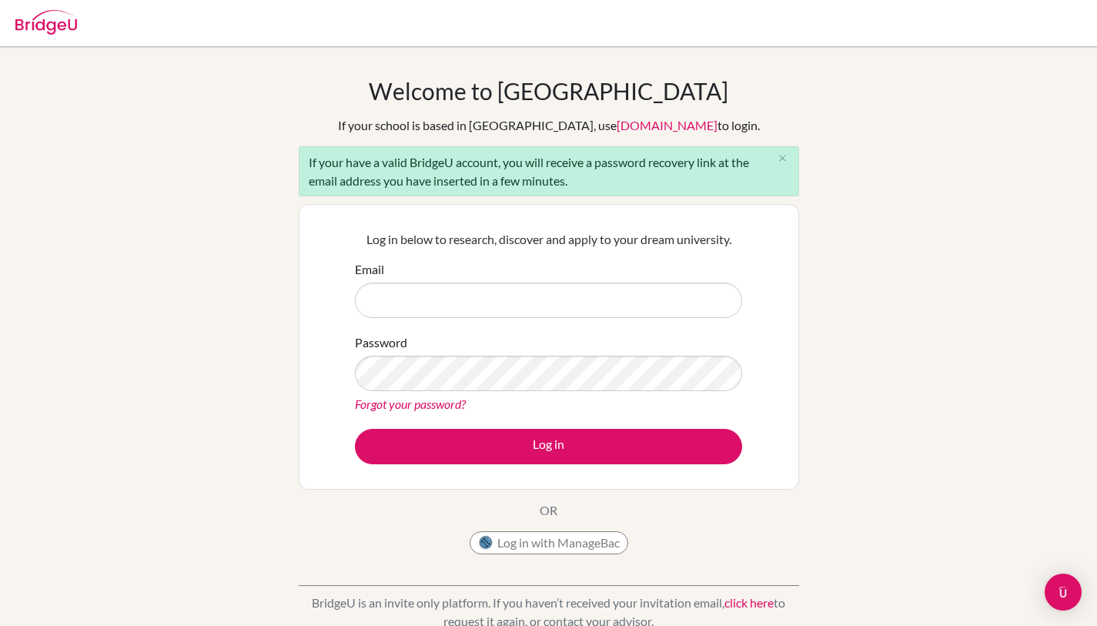
type input "sanchita+kim@bridge-u.com"
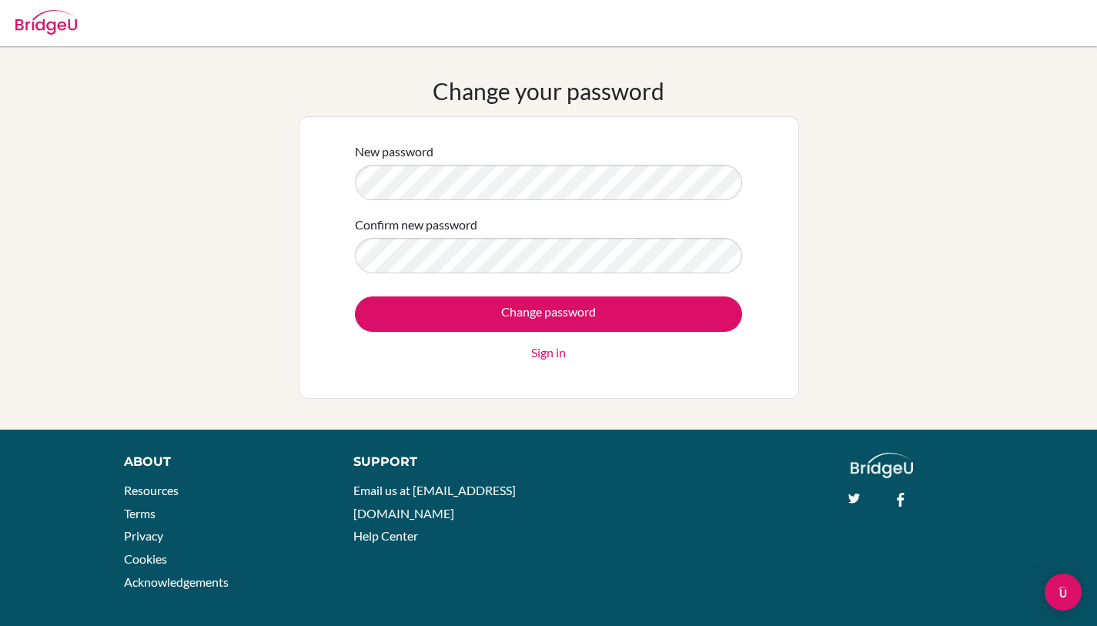
click at [192, 196] on div "Change your password New password Confirm new password Change password Sign in" at bounding box center [548, 238] width 1097 height 322
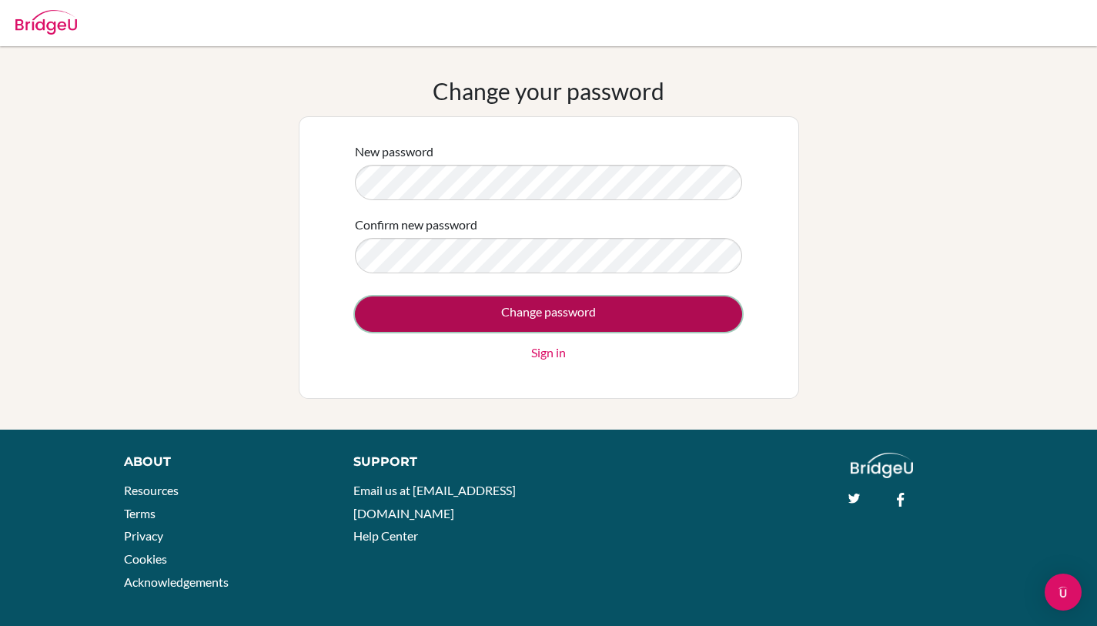
click at [494, 316] on input "Change password" at bounding box center [548, 313] width 387 height 35
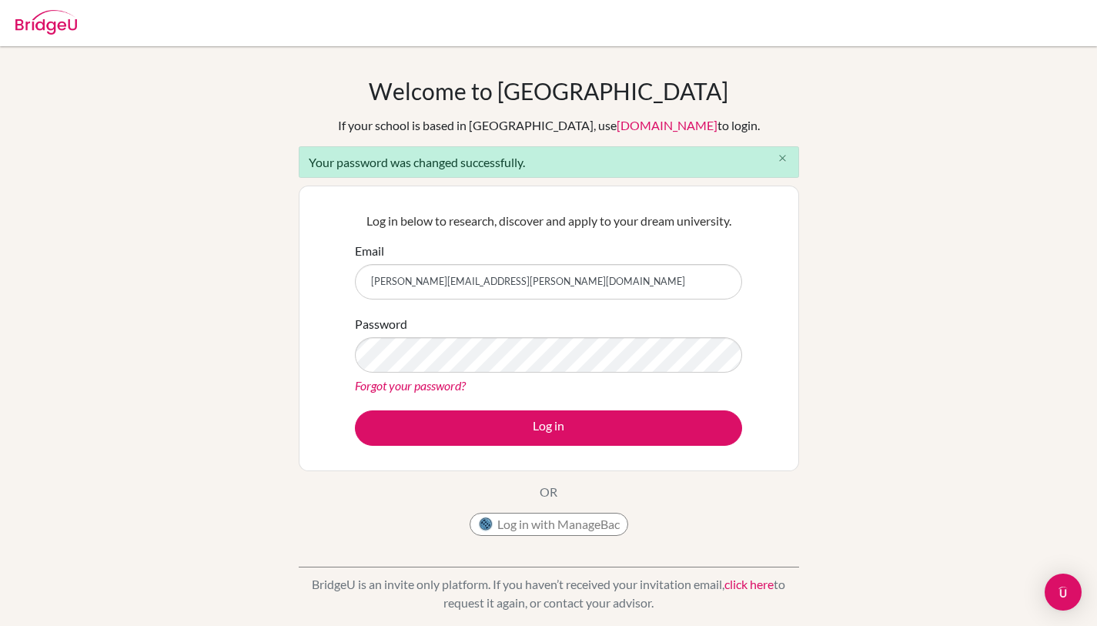
click at [785, 159] on icon "close" at bounding box center [783, 158] width 12 height 12
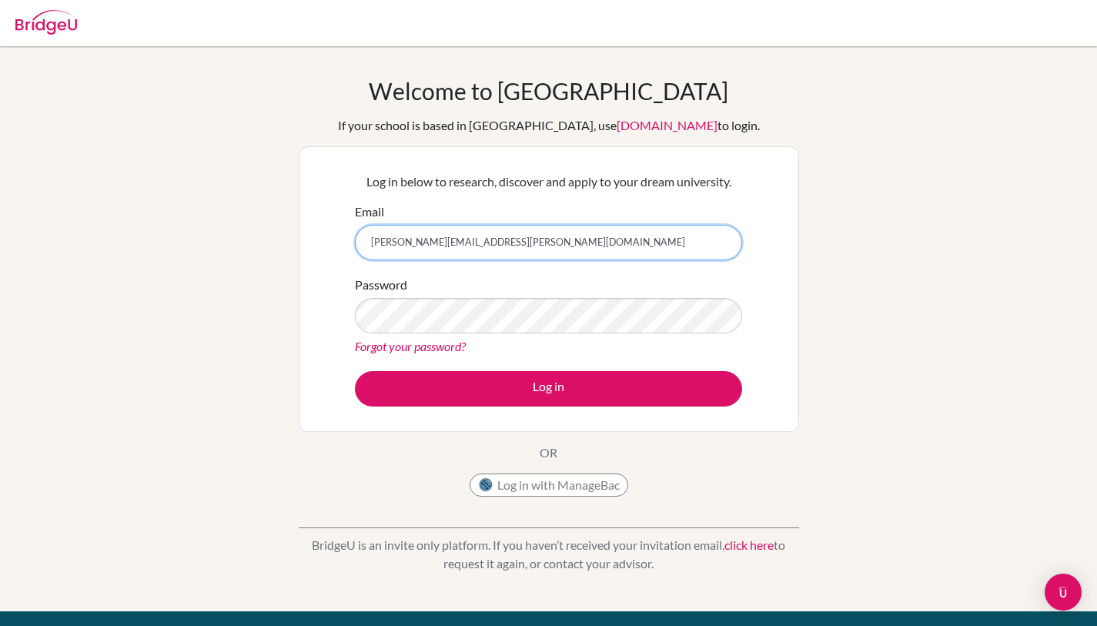
click at [415, 250] on input "[PERSON_NAME][EMAIL_ADDRESS][PERSON_NAME][DOMAIN_NAME]" at bounding box center [548, 242] width 387 height 35
click at [419, 241] on input "[PERSON_NAME][EMAIL_ADDRESS][PERSON_NAME][DOMAIN_NAME]" at bounding box center [548, 242] width 387 height 35
type input "[PERSON_NAME][EMAIL_ADDRESS][PERSON_NAME][DOMAIN_NAME]"
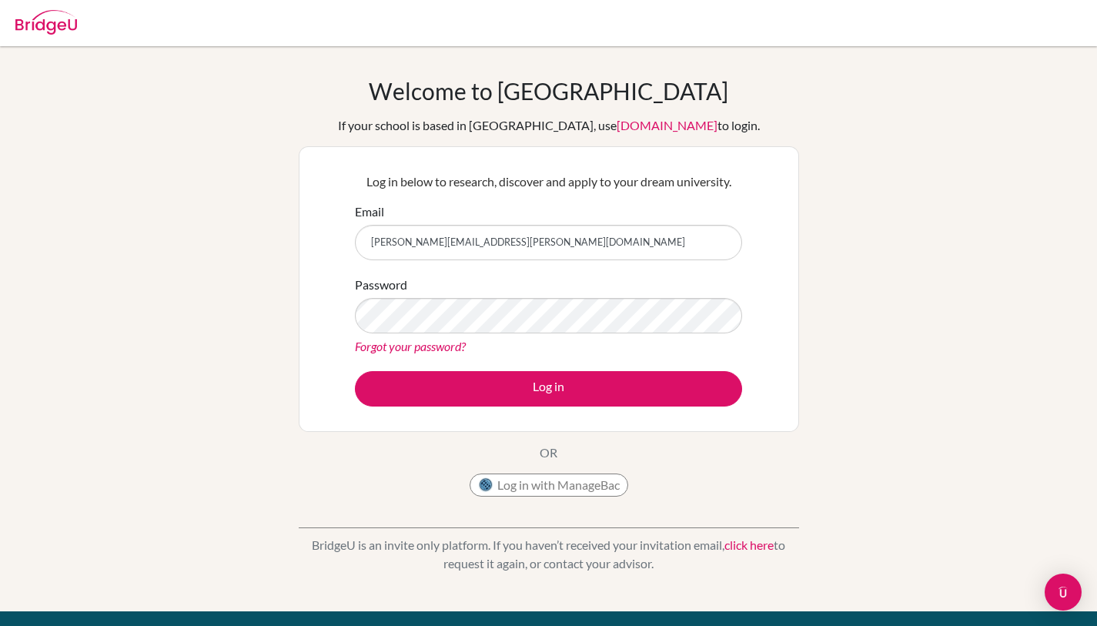
click at [275, 263] on div "Welcome to [GEOGRAPHIC_DATA] If your school is based in [GEOGRAPHIC_DATA], use …" at bounding box center [548, 329] width 1097 height 504
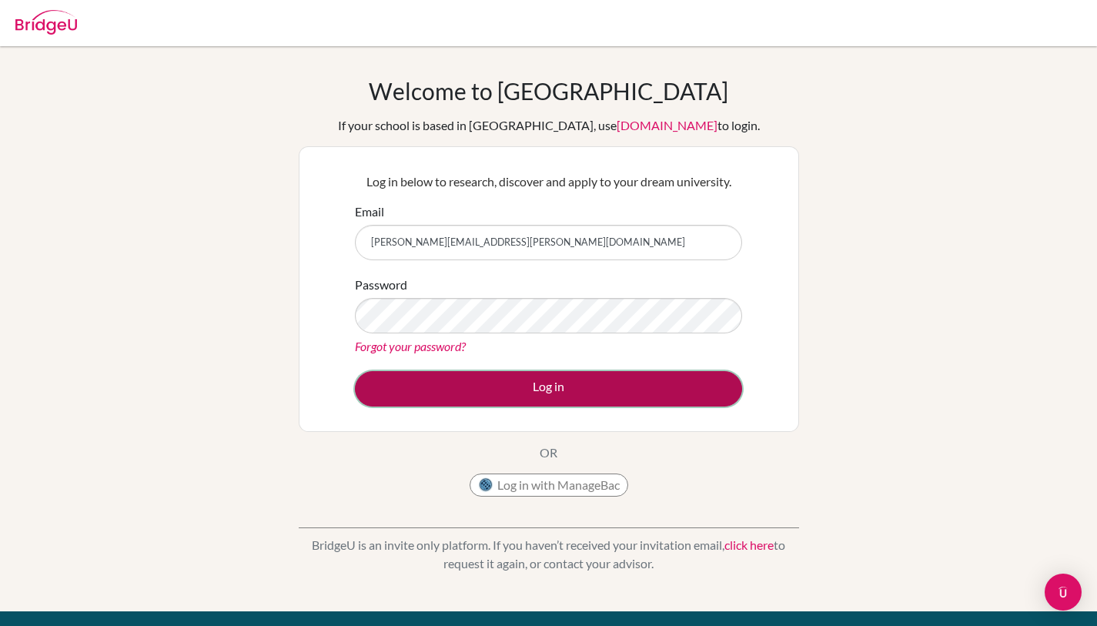
click at [504, 383] on button "Log in" at bounding box center [548, 388] width 387 height 35
